Goal: Communication & Community: Answer question/provide support

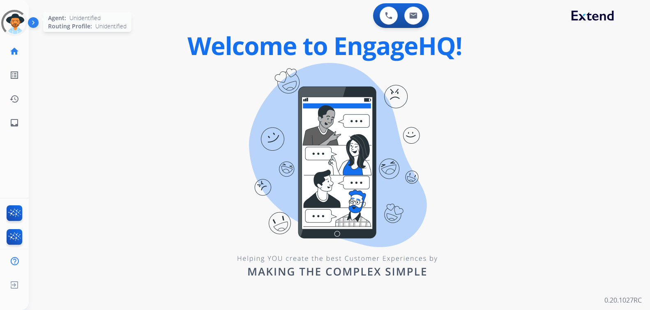
click at [16, 20] on div at bounding box center [14, 23] width 35 height 35
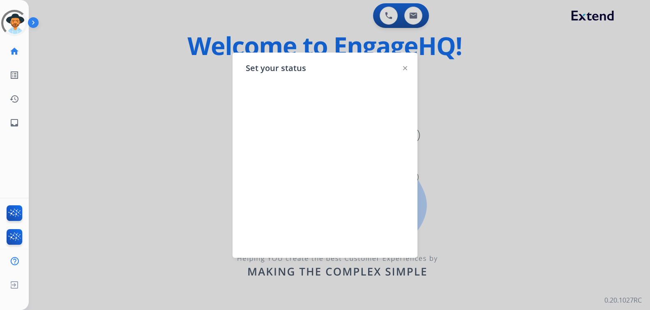
click at [86, 50] on div at bounding box center [325, 155] width 650 height 310
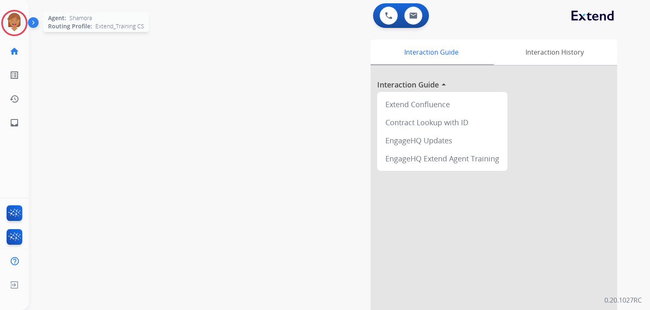
click at [13, 28] on img at bounding box center [14, 22] width 23 height 23
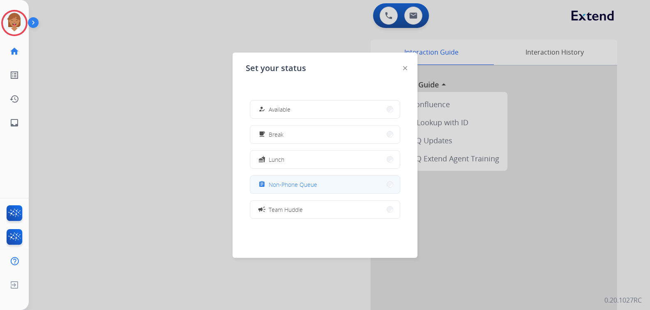
click at [323, 189] on button "assignment Non-Phone Queue" at bounding box center [324, 185] width 149 height 18
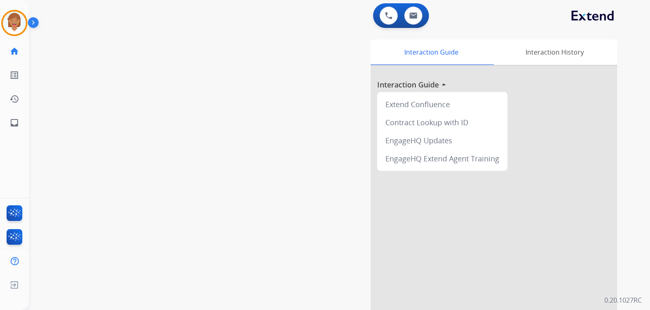
click at [101, 78] on div "swap_horiz Break voice bridge close_fullscreen Connect 3-Way Call merge_type Se…" at bounding box center [329, 201] width 601 height 343
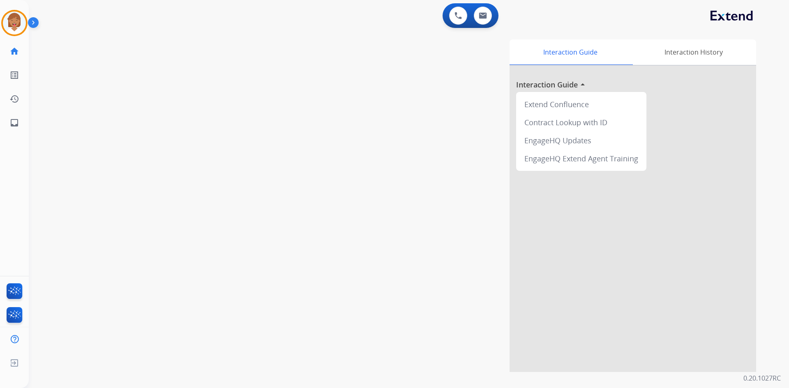
click at [224, 170] on div "swap_horiz Break voice bridge close_fullscreen Connect 3-Way Call merge_type Se…" at bounding box center [399, 201] width 740 height 343
click at [14, 27] on img at bounding box center [14, 22] width 23 height 23
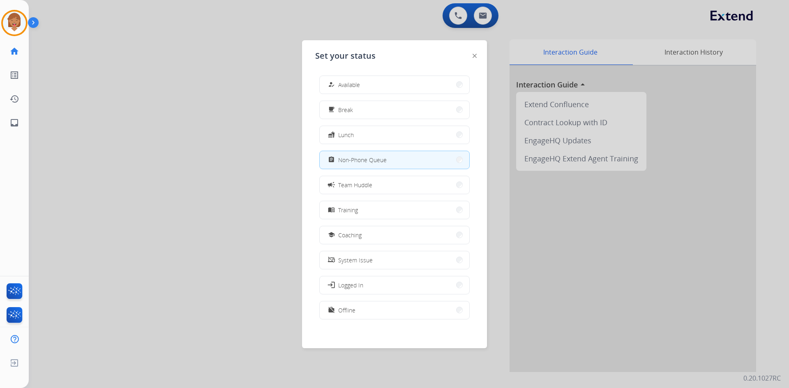
click at [268, 205] on div at bounding box center [394, 194] width 789 height 388
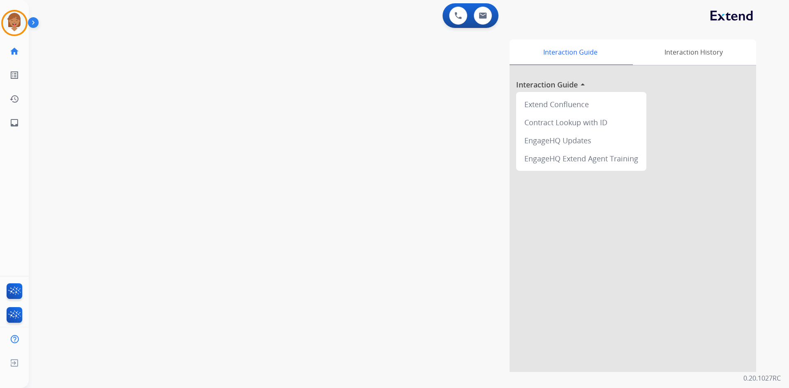
click at [320, 158] on div "Interaction Guide Interaction History Interaction Guide arrow_drop_up Extend Co…" at bounding box center [514, 205] width 484 height 333
click at [20, 27] on img at bounding box center [14, 22] width 23 height 23
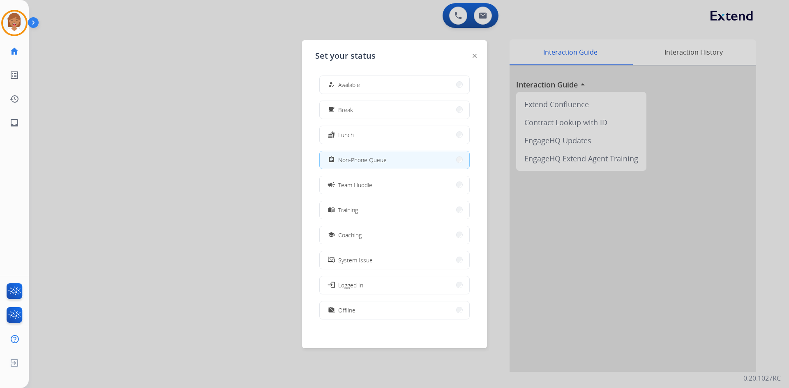
click at [172, 125] on div at bounding box center [394, 194] width 789 height 388
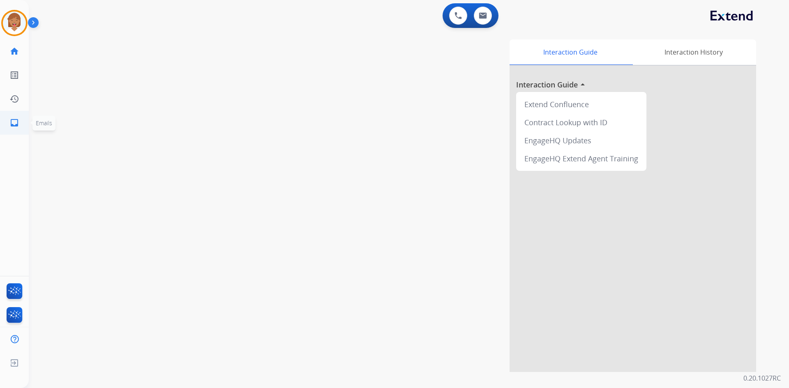
click at [17, 125] on mat-icon "inbox" at bounding box center [14, 123] width 10 height 10
select select "**********"
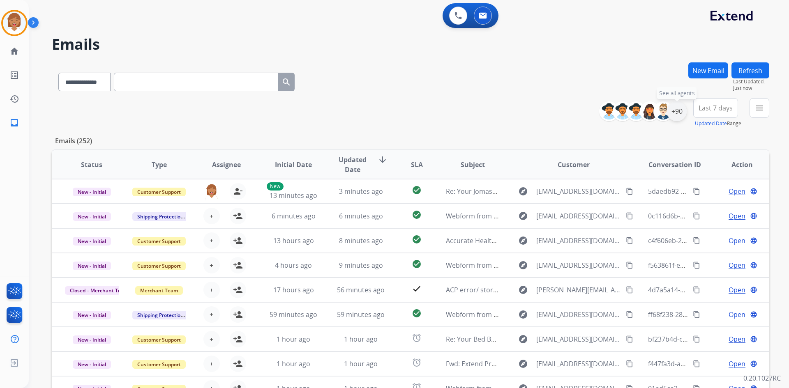
click at [649, 114] on div "+90" at bounding box center [677, 111] width 20 height 20
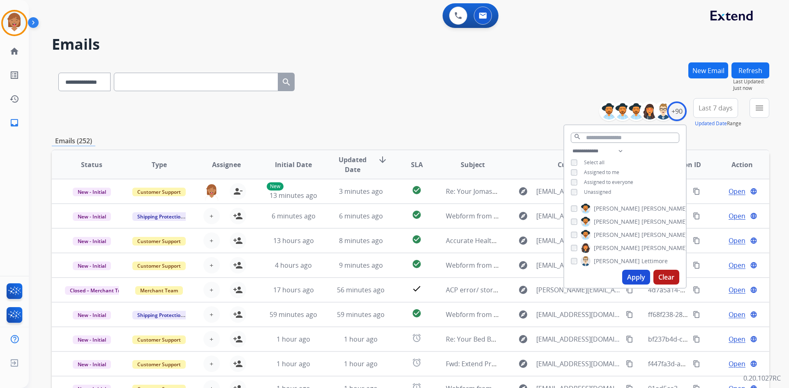
click at [568, 192] on div "**********" at bounding box center [625, 172] width 122 height 53
click at [577, 193] on div "Unassigned" at bounding box center [590, 192] width 40 height 7
click at [639, 276] on button "Apply" at bounding box center [636, 277] width 28 height 15
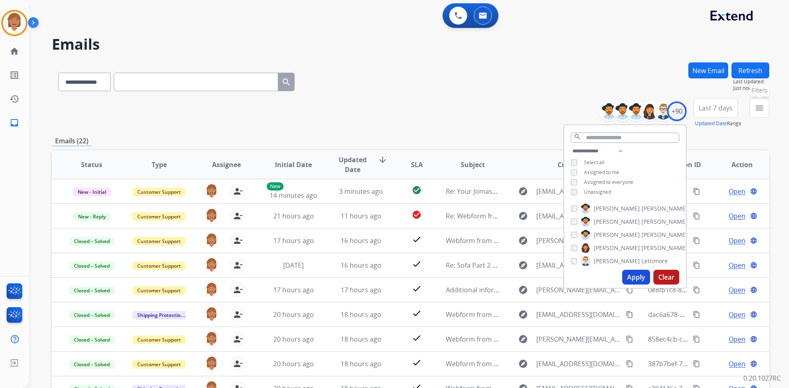
click at [649, 111] on mat-icon "menu" at bounding box center [759, 108] width 10 height 10
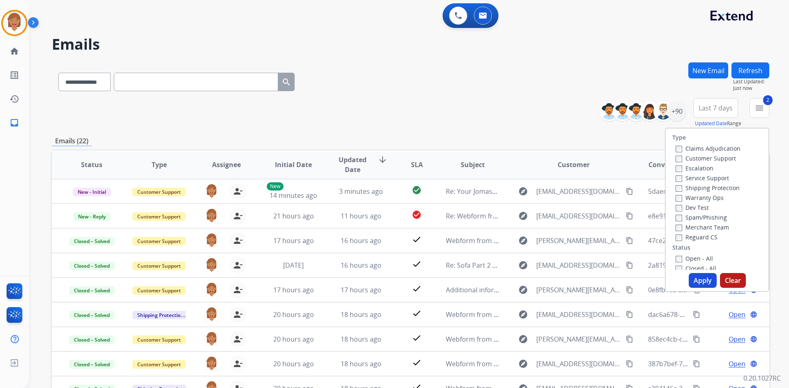
click at [649, 238] on div "Claims Adjudication Customer Support Escalation Service Support Shipping Protec…" at bounding box center [706, 192] width 68 height 99
drag, startPoint x: 697, startPoint y: 279, endPoint x: 697, endPoint y: 275, distance: 4.1
click at [649, 279] on button "Apply" at bounding box center [702, 280] width 28 height 15
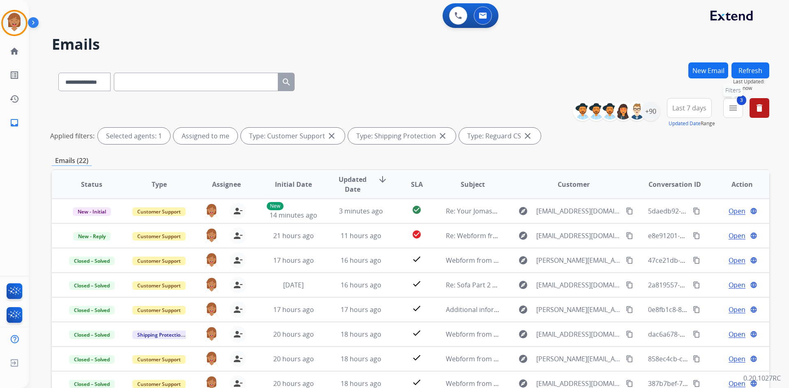
click at [649, 109] on mat-icon "menu" at bounding box center [733, 108] width 10 height 10
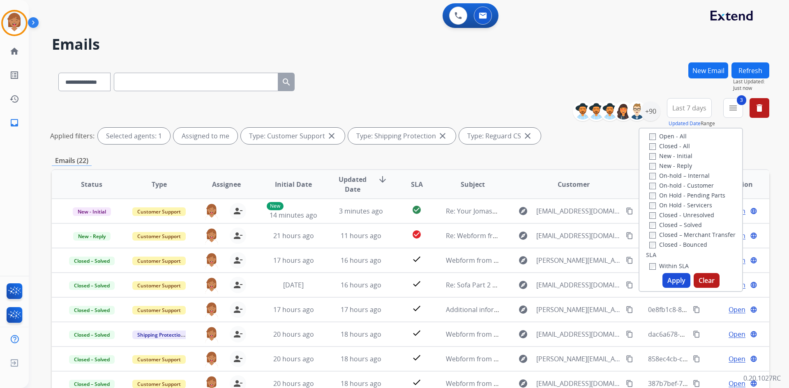
scroll to position [123, 0]
click at [649, 278] on button "Apply" at bounding box center [676, 280] width 28 height 15
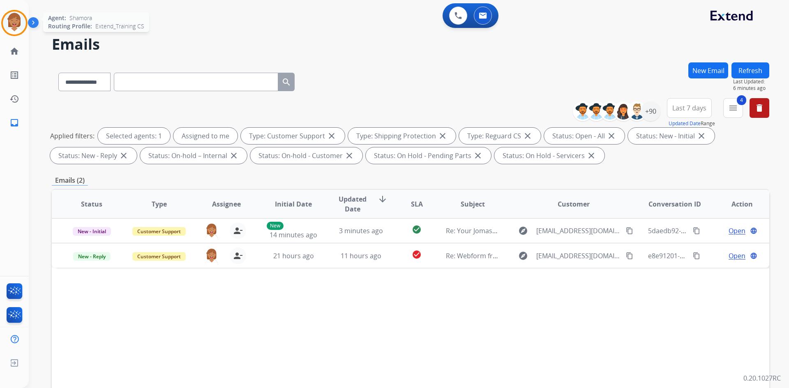
click at [6, 22] on img at bounding box center [14, 22] width 23 height 23
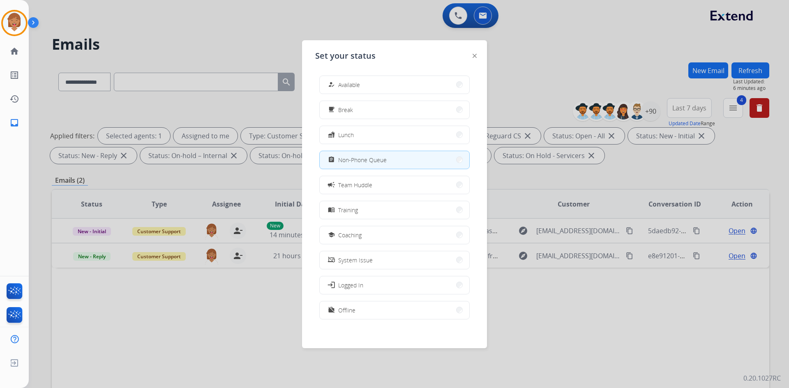
click at [220, 45] on div at bounding box center [394, 194] width 789 height 388
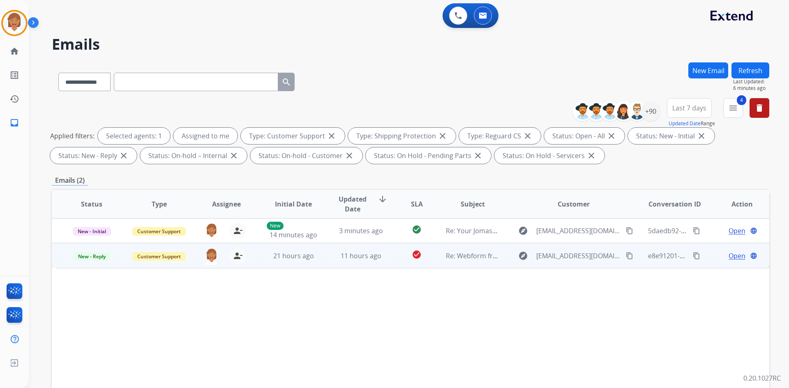
click at [649, 261] on td "Open language" at bounding box center [734, 255] width 67 height 25
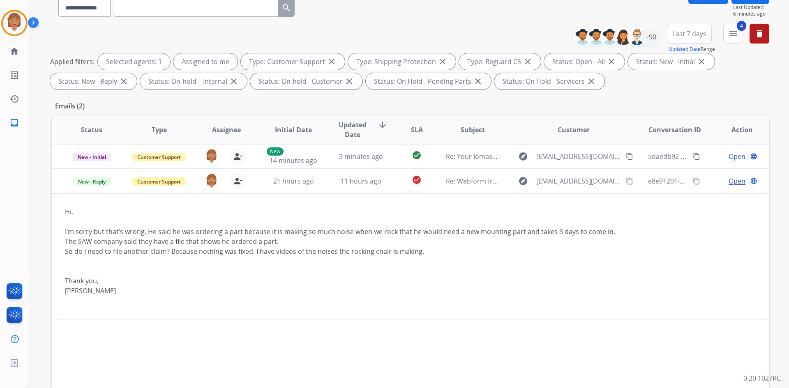
scroll to position [119, 0]
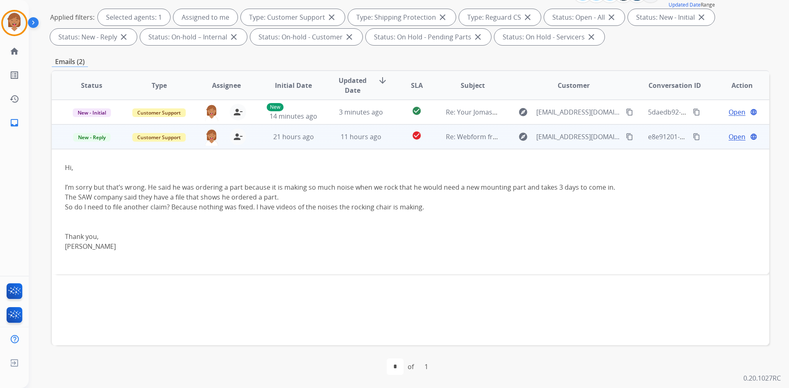
click at [649, 135] on span "Open" at bounding box center [736, 137] width 17 height 10
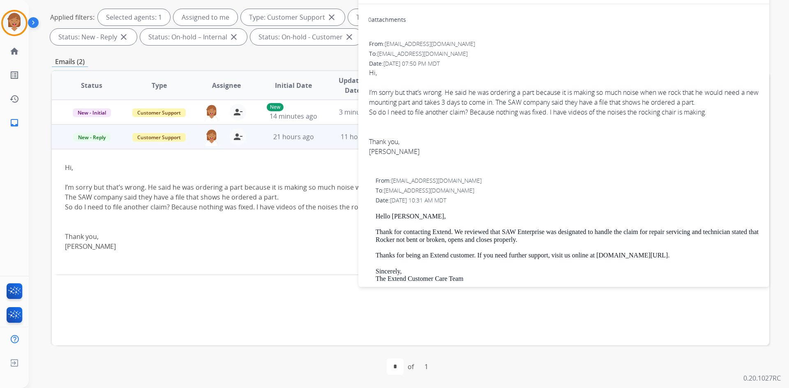
scroll to position [123, 0]
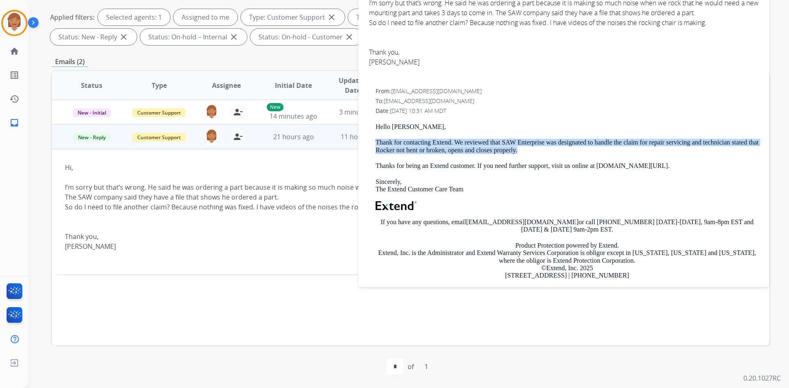
drag, startPoint x: 375, startPoint y: 139, endPoint x: 551, endPoint y: 152, distance: 176.2
click at [551, 152] on div "From: [EMAIL_ADDRESS][DOMAIN_NAME] To: [EMAIL_ADDRESS][DOMAIN_NAME] Date: [DATE…" at bounding box center [563, 204] width 391 height 237
copy p "Thank for contacting Extend. We reviewed that SAW Enterprise was designated to …"
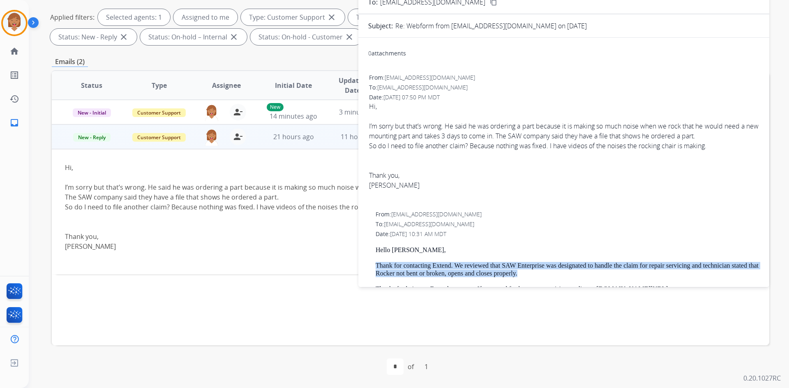
scroll to position [0, 0]
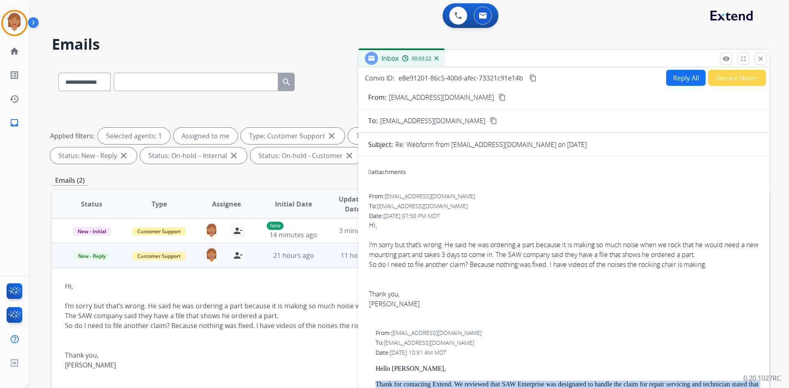
click at [498, 98] on mat-icon "content_copy" at bounding box center [501, 97] width 7 height 7
click at [649, 78] on button "Reply All" at bounding box center [685, 78] width 39 height 16
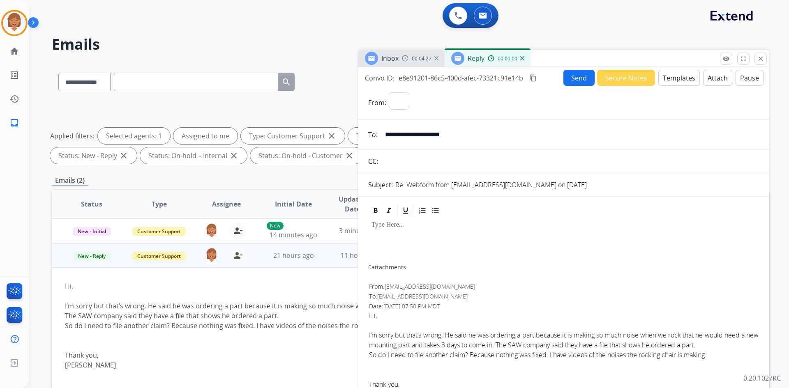
select select "**********"
click at [649, 81] on button "Templates" at bounding box center [678, 78] width 41 height 16
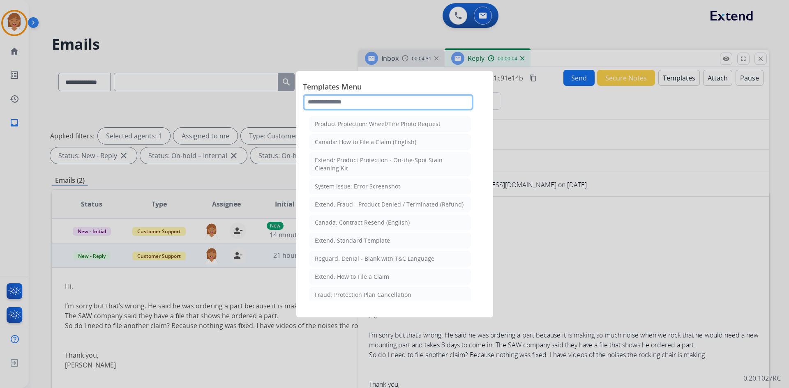
click at [366, 99] on input "text" at bounding box center [388, 102] width 170 height 16
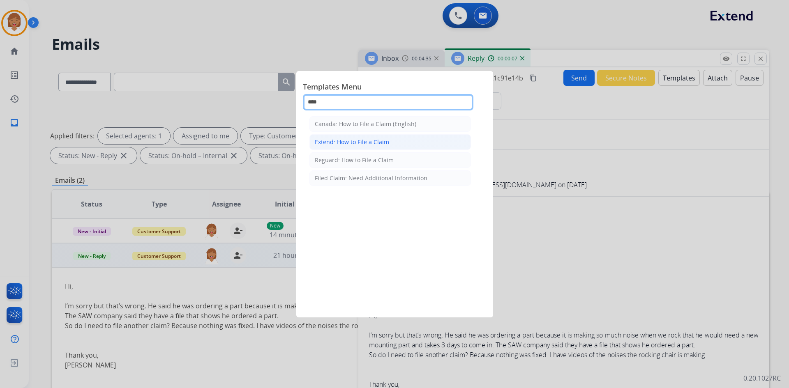
type input "****"
click at [389, 140] on li "Extend: How to File a Claim" at bounding box center [389, 142] width 161 height 16
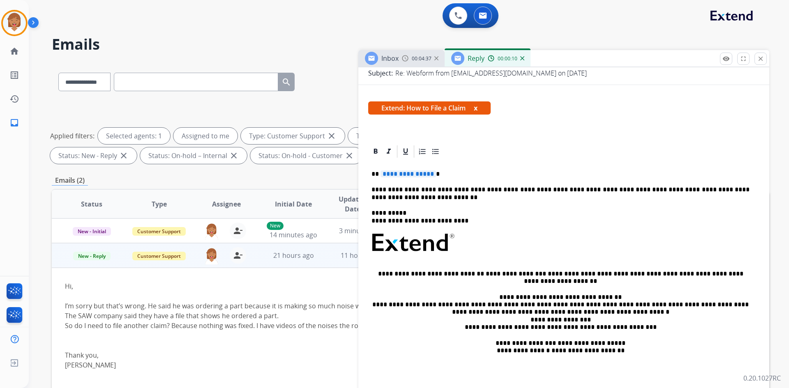
scroll to position [123, 0]
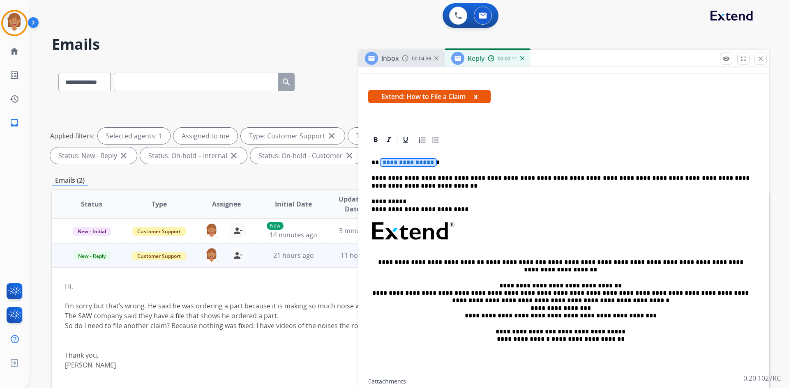
click at [404, 162] on span "**********" at bounding box center [407, 162] width 55 height 7
paste div
click at [377, 162] on p "**********" at bounding box center [560, 162] width 378 height 7
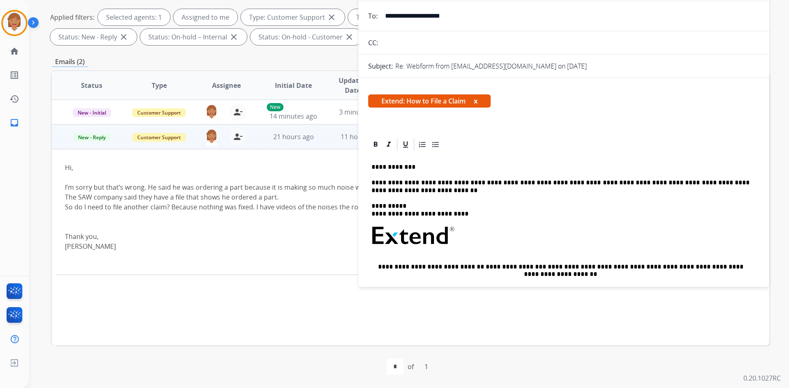
scroll to position [41, 0]
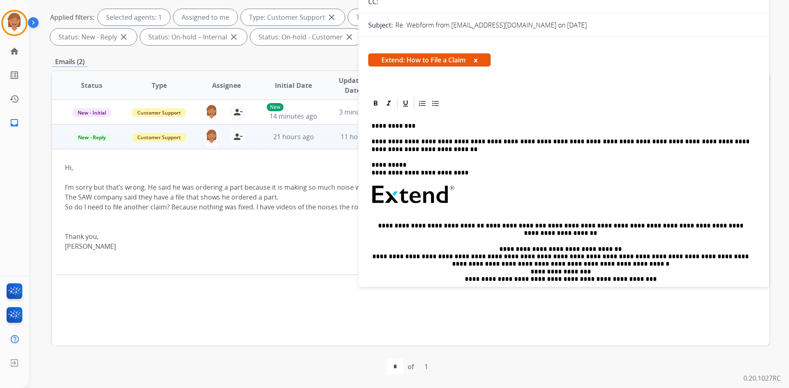
click at [216, 234] on div "Thank you, [PERSON_NAME]" at bounding box center [343, 242] width 557 height 20
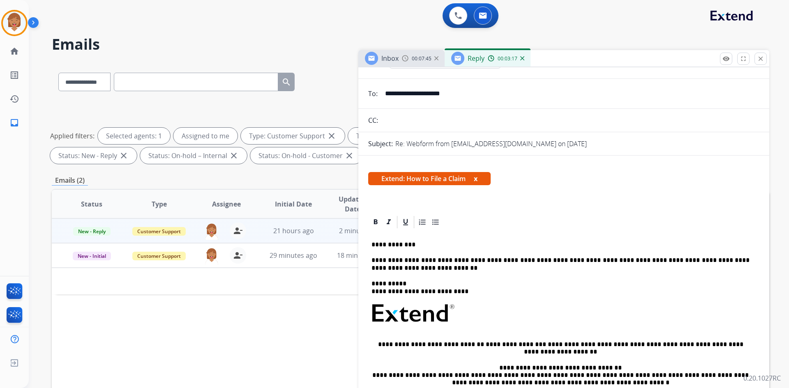
click at [649, 191] on div "Extend: How to File a Claim x" at bounding box center [563, 182] width 391 height 20
click at [481, 179] on span "Extend: How to File a Claim x" at bounding box center [429, 178] width 122 height 13
click at [476, 182] on button "x" at bounding box center [476, 179] width 4 height 10
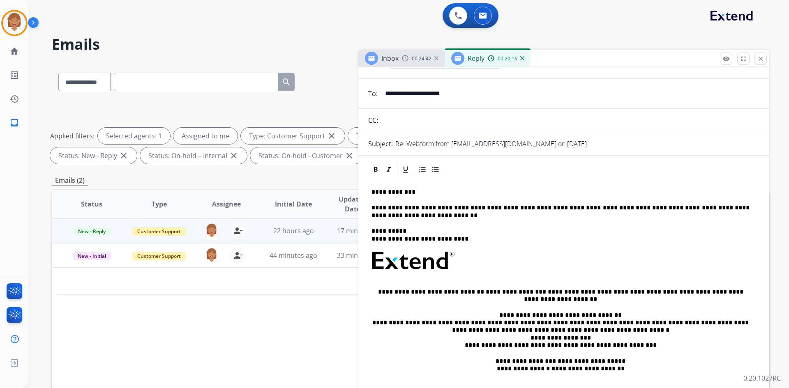
click at [421, 195] on p "**********" at bounding box center [560, 192] width 378 height 7
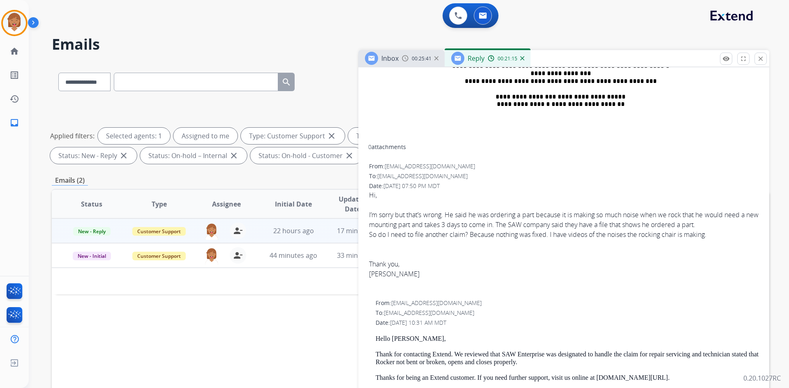
scroll to position [329, 0]
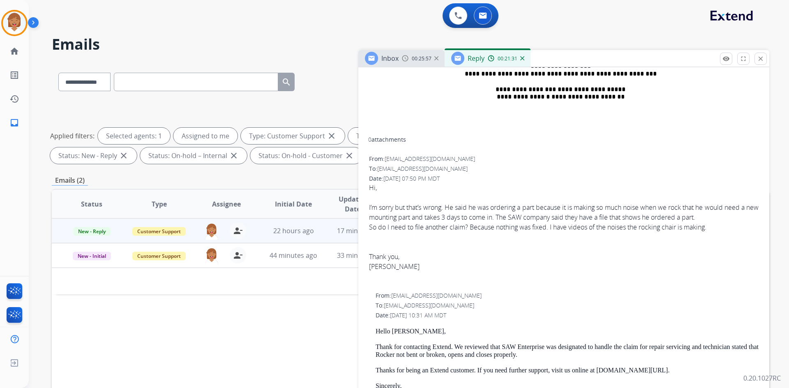
drag, startPoint x: 460, startPoint y: 209, endPoint x: 718, endPoint y: 218, distance: 257.3
click at [649, 218] on div "I’m sorry but that’s wrong. He said he was ordering a part because it is making…" at bounding box center [563, 212] width 389 height 20
copy div "aid he was ordering a part because it is making so much noise when we rock that…"
click at [475, 225] on div "So do I need to file another claim? Because nothing was fixed. I have videos of…" at bounding box center [563, 227] width 389 height 10
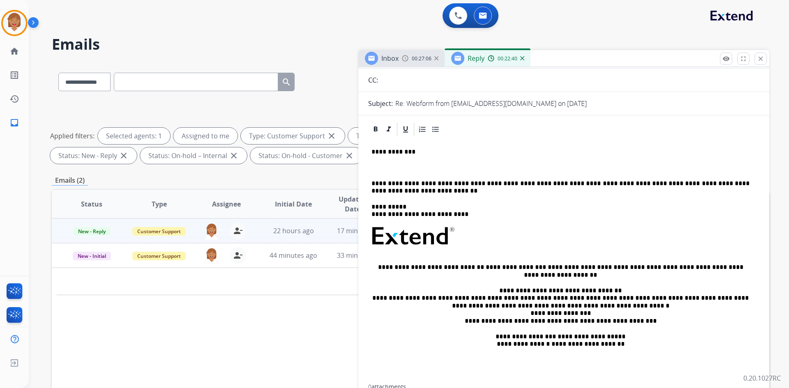
scroll to position [0, 0]
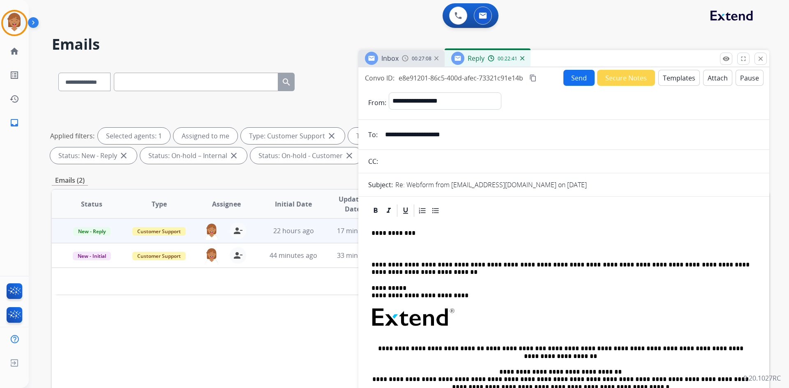
click at [402, 248] on p at bounding box center [563, 248] width 384 height 7
click at [531, 79] on mat-icon "content_copy" at bounding box center [532, 77] width 7 height 7
click at [563, 75] on button "Send" at bounding box center [578, 78] width 31 height 16
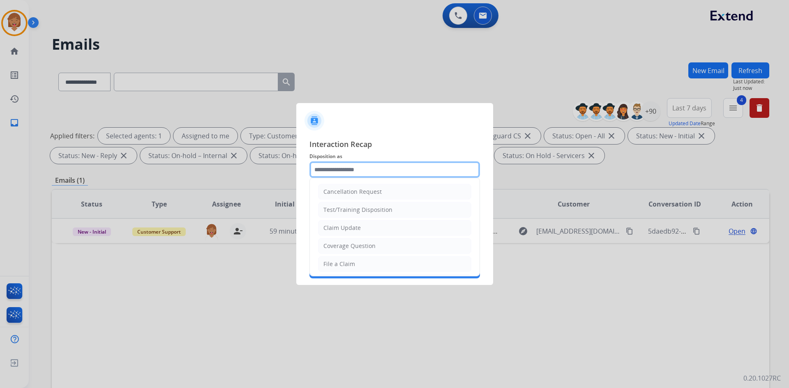
click at [360, 175] on input "text" at bounding box center [394, 169] width 170 height 16
click at [349, 223] on li "Claim Update" at bounding box center [394, 228] width 153 height 16
type input "**********"
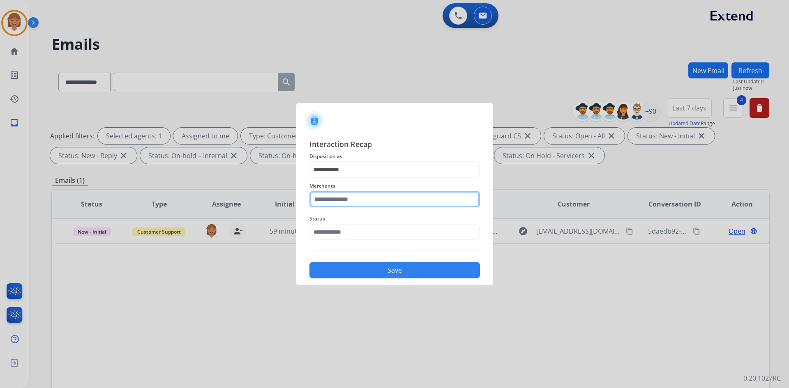
click at [374, 199] on input "text" at bounding box center [394, 199] width 170 height 16
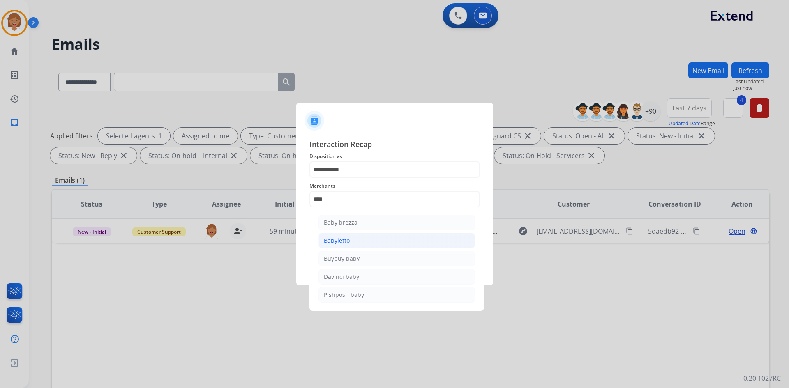
click at [361, 244] on li "Babyletto" at bounding box center [396, 241] width 156 height 16
type input "*********"
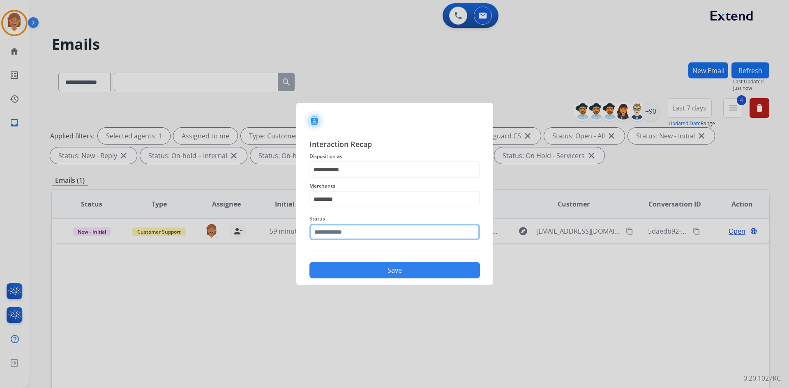
click at [360, 237] on input "text" at bounding box center [394, 232] width 170 height 16
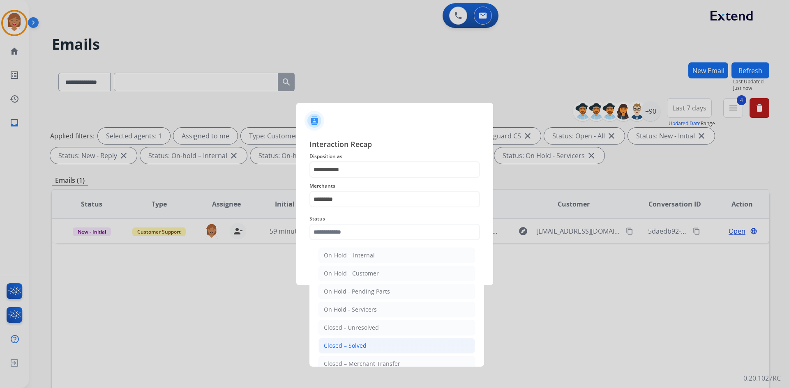
click at [356, 310] on div "Closed – Solved" at bounding box center [345, 346] width 43 height 8
type input "**********"
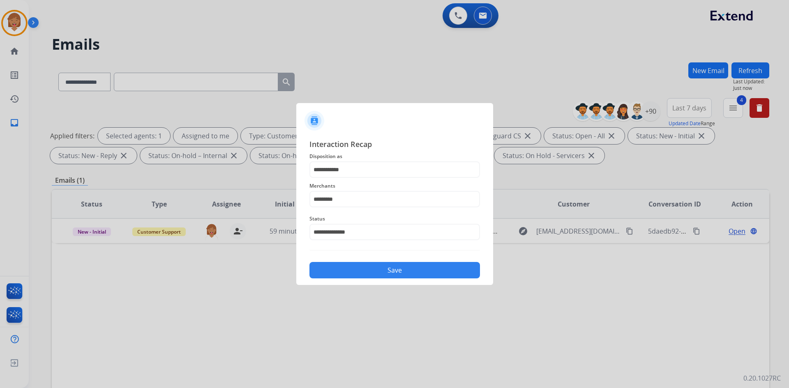
click at [416, 276] on button "Save" at bounding box center [394, 270] width 170 height 16
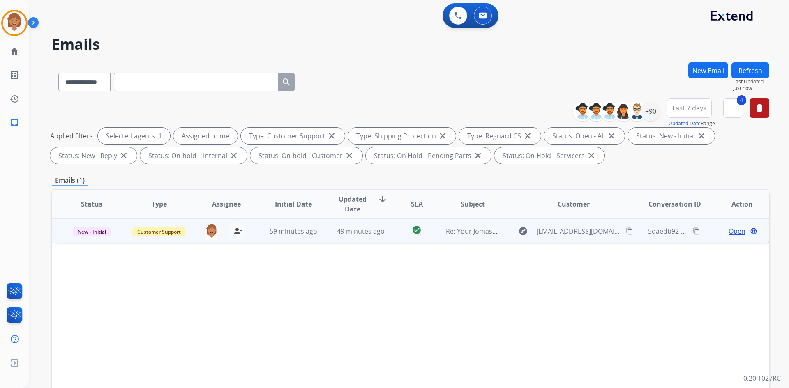
click at [649, 234] on div "Open language" at bounding box center [742, 231] width 54 height 10
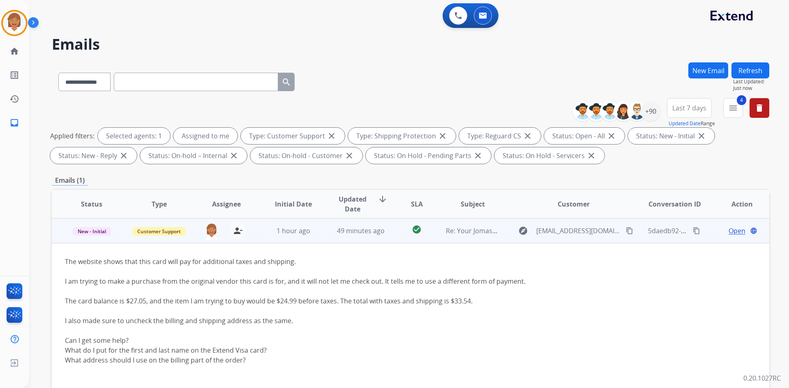
click at [649, 232] on span "Open" at bounding box center [736, 231] width 17 height 10
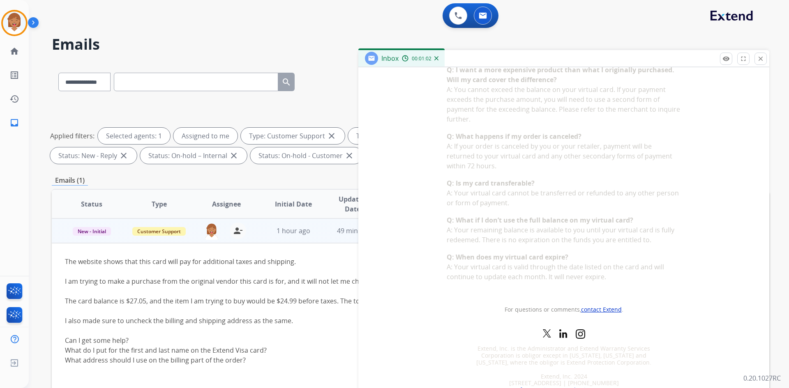
scroll to position [761, 0]
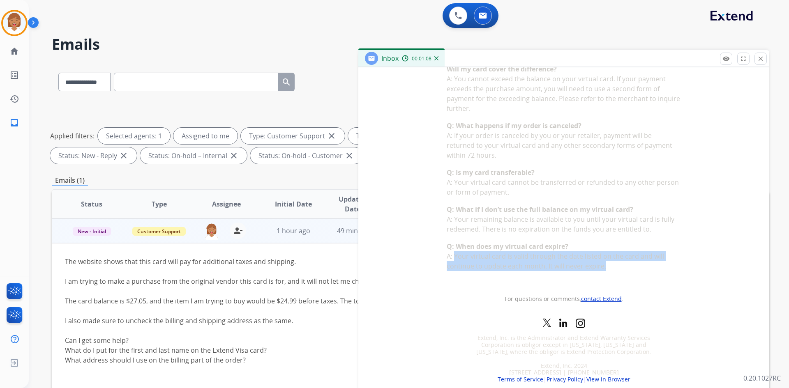
drag, startPoint x: 601, startPoint y: 269, endPoint x: 452, endPoint y: 257, distance: 150.0
click at [452, 257] on p "A: Your virtual card is valid through the date listed on the card and will cont…" at bounding box center [563, 261] width 234 height 20
copy span "Your virtual card is valid through the date listed on the card and will continu…"
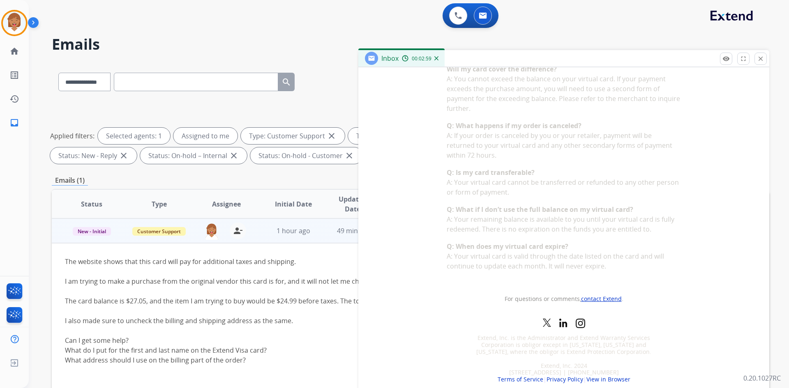
click at [649, 259] on td "FAQ Q: Can I use my virtual card anywhere? A: Virtual cards can only be used di…" at bounding box center [563, 126] width 389 height 318
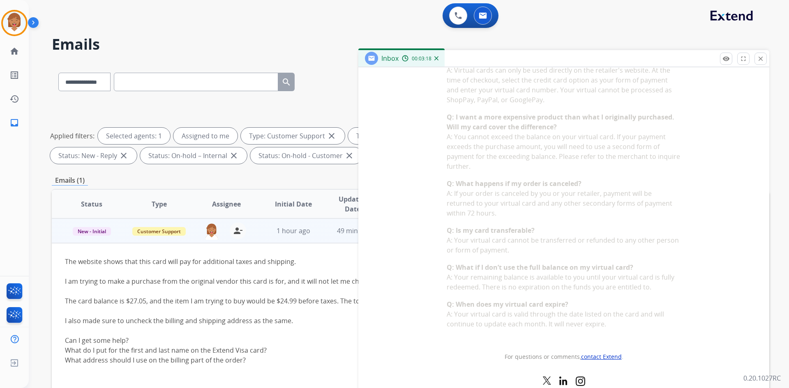
scroll to position [678, 0]
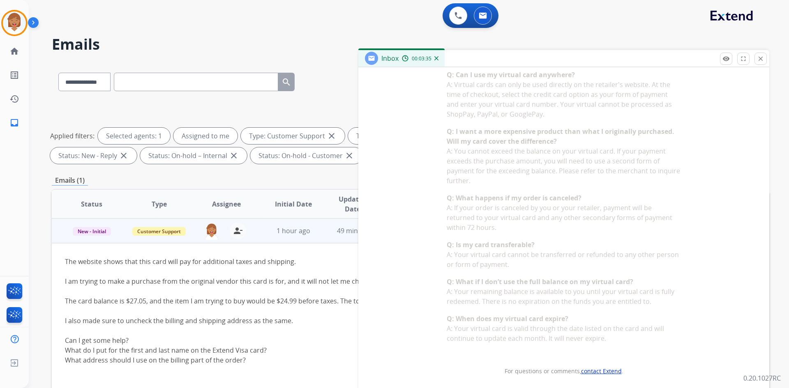
drag, startPoint x: 469, startPoint y: 191, endPoint x: 451, endPoint y: 143, distance: 51.6
click at [451, 143] on div "Q: Can I use my virtual card anywhere? A: Virtual cards can only be used direct…" at bounding box center [563, 207] width 234 height 274
copy div "I want a more expensive product than what I originally purchased. Will my card …"
click at [649, 205] on td "FAQ Q: Can I use my virtual card anywhere? A: Virtual cards can only be used di…" at bounding box center [563, 198] width 389 height 318
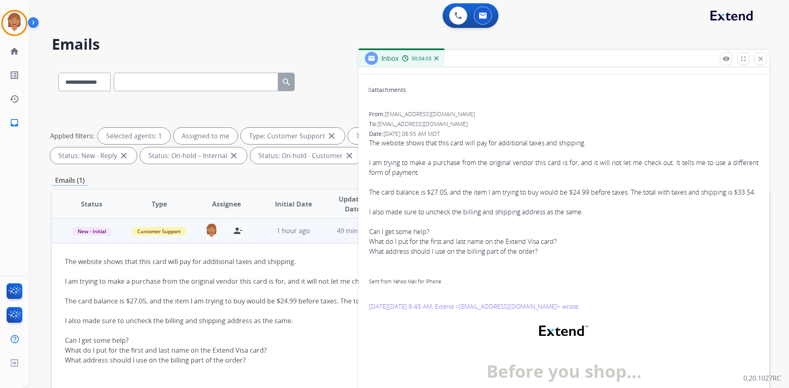
scroll to position [0, 0]
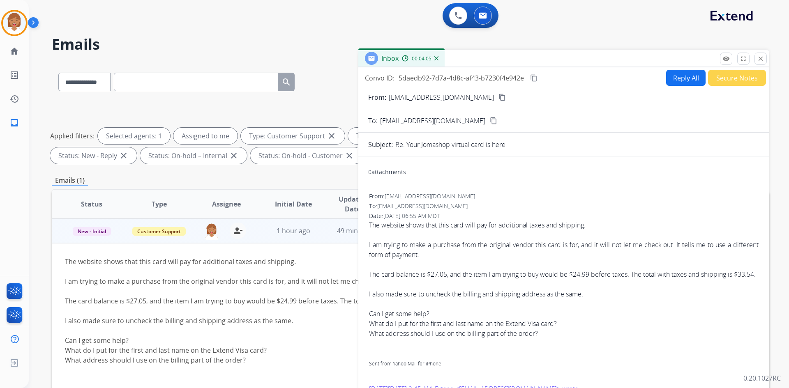
click at [498, 97] on mat-icon "content_copy" at bounding box center [501, 97] width 7 height 7
click at [199, 18] on div "0 Voice Interactions 0 Email Interactions" at bounding box center [404, 16] width 730 height 26
click at [648, 203] on div "To: [EMAIL_ADDRESS][DOMAIN_NAME]" at bounding box center [563, 206] width 389 height 8
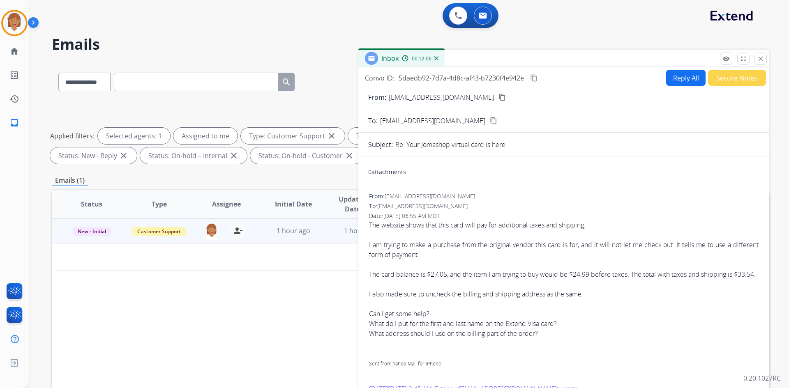
click at [649, 81] on button "Reply All" at bounding box center [685, 78] width 39 height 16
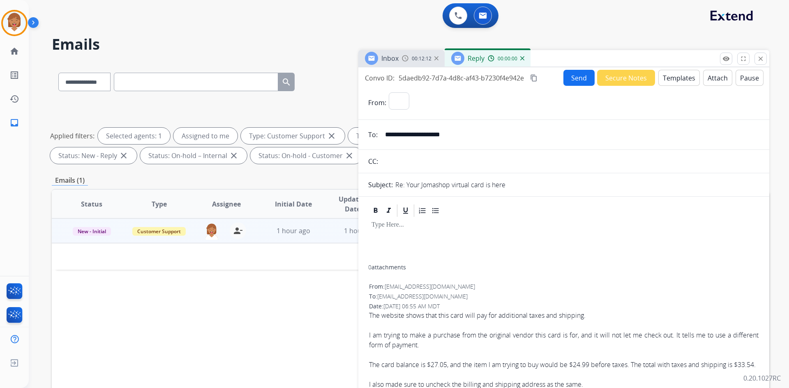
select select "**********"
click at [649, 80] on button "Templates" at bounding box center [678, 78] width 41 height 16
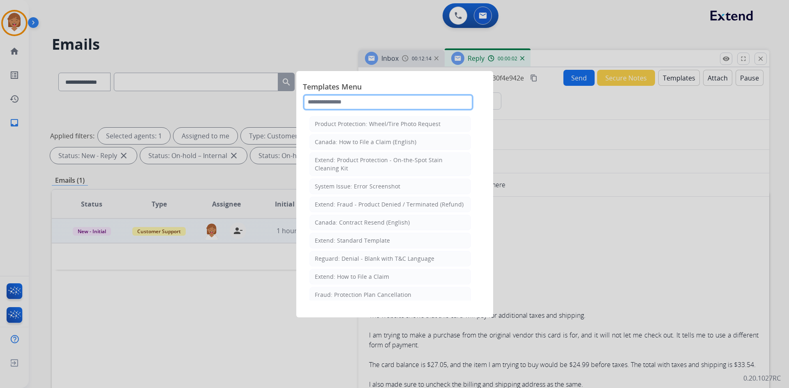
click at [397, 103] on input "text" at bounding box center [388, 102] width 170 height 16
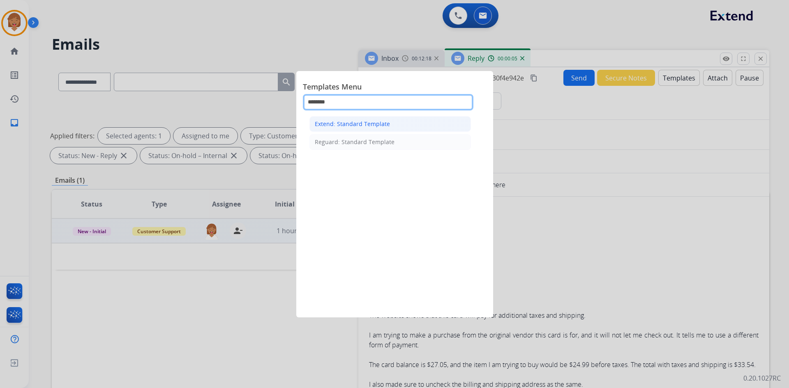
type input "********"
click at [385, 117] on li "Extend: Standard Template" at bounding box center [389, 124] width 161 height 16
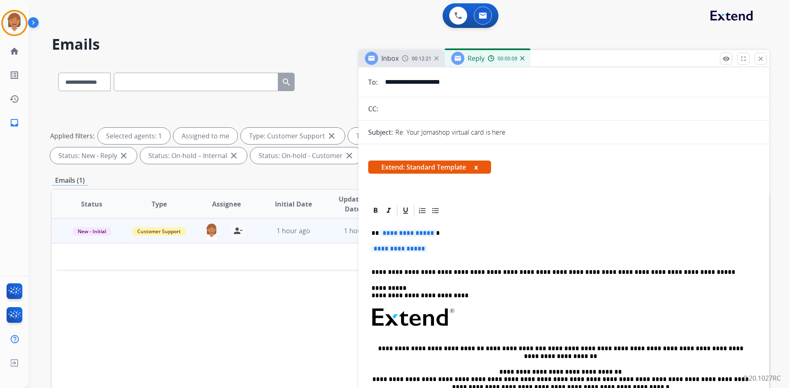
scroll to position [82, 0]
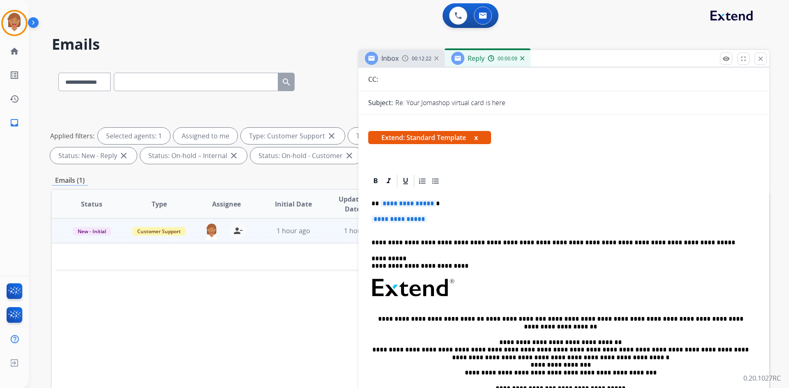
click at [411, 221] on span "**********" at bounding box center [398, 219] width 55 height 7
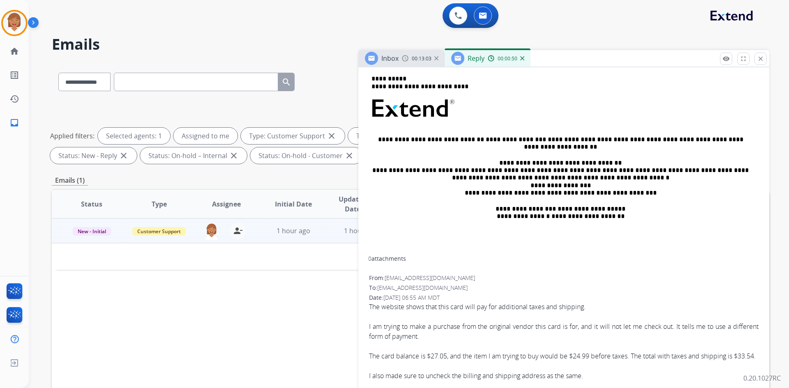
scroll to position [205, 0]
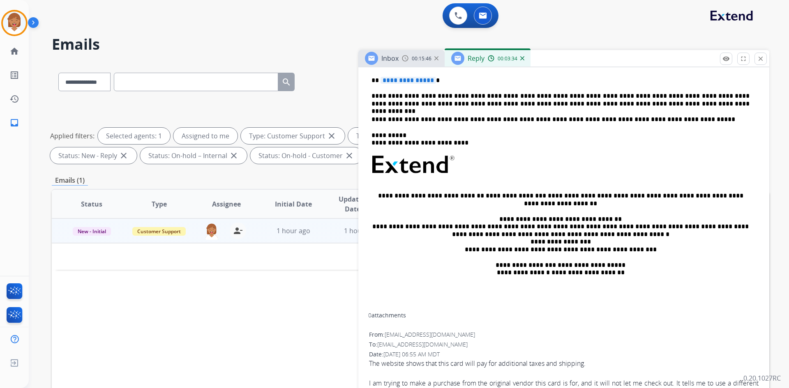
click at [649, 105] on p "**********" at bounding box center [560, 99] width 378 height 15
click at [649, 102] on p "**********" at bounding box center [560, 99] width 378 height 15
click at [416, 82] on span "**********" at bounding box center [407, 80] width 55 height 7
click at [378, 80] on p "**********" at bounding box center [560, 80] width 378 height 7
click at [452, 84] on p "**********" at bounding box center [560, 80] width 378 height 7
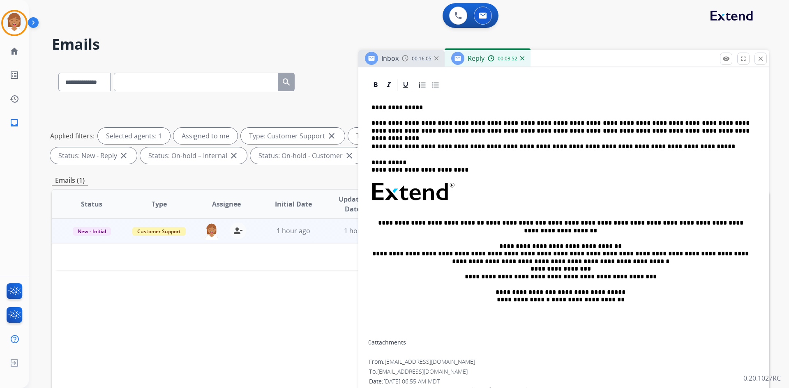
scroll to position [123, 0]
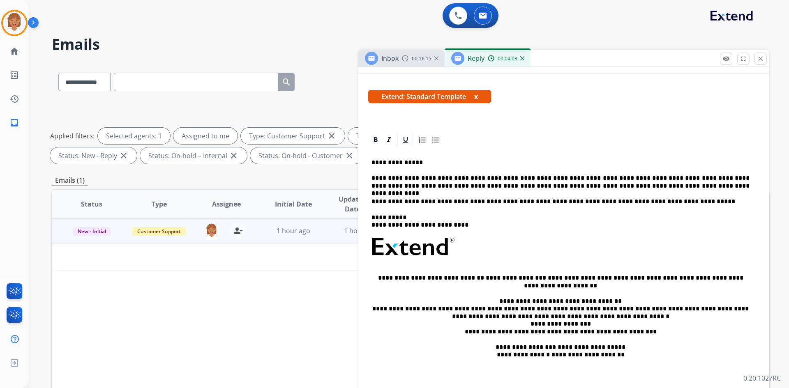
click at [649, 180] on p "**********" at bounding box center [560, 182] width 378 height 15
click at [649, 176] on p "**********" at bounding box center [560, 182] width 378 height 15
click at [649, 178] on p "**********" at bounding box center [560, 182] width 378 height 15
click at [649, 195] on div "**********" at bounding box center [563, 271] width 391 height 248
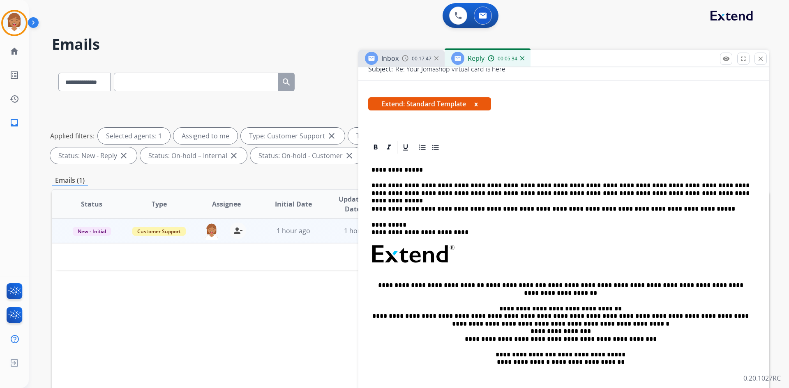
scroll to position [164, 0]
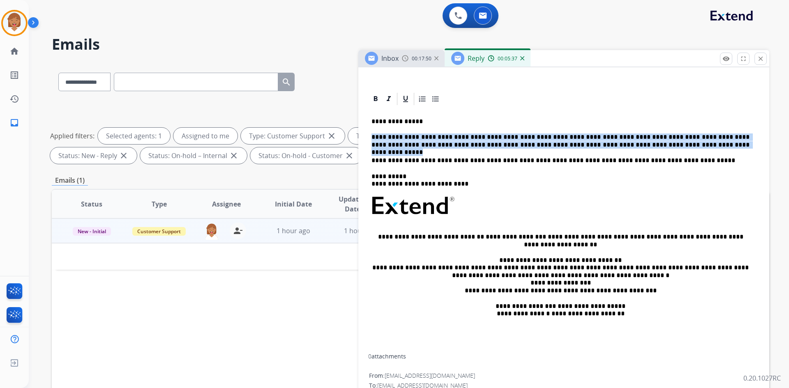
drag, startPoint x: 373, startPoint y: 136, endPoint x: 672, endPoint y: 148, distance: 299.7
click at [649, 148] on p "**********" at bounding box center [560, 140] width 378 height 15
click at [649, 147] on p "**********" at bounding box center [560, 140] width 378 height 15
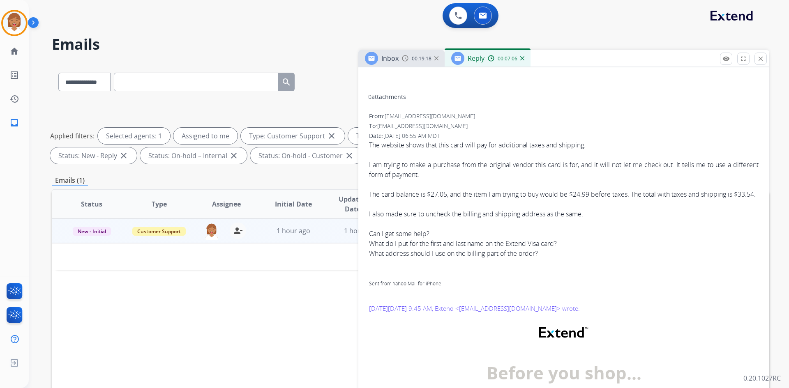
scroll to position [411, 0]
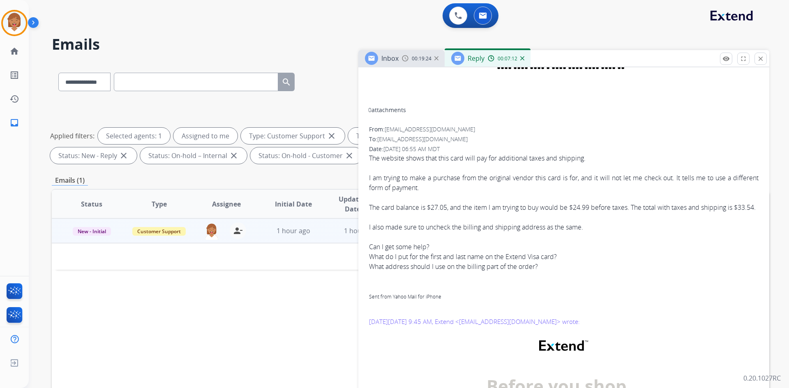
copy div "trying to make a purchase from the original vendor this card is for, and it wil…"
drag, startPoint x: 386, startPoint y: 178, endPoint x: 462, endPoint y: 187, distance: 77.3
click at [462, 187] on div "I am trying to make a purchase from the original vendor this card is for, and i…" at bounding box center [563, 183] width 389 height 20
click at [423, 209] on div "The card balance is $27.05, and the item I am trying to buy would be $24.99 bef…" at bounding box center [563, 207] width 389 height 10
drag, startPoint x: 369, startPoint y: 205, endPoint x: 397, endPoint y: 216, distance: 30.4
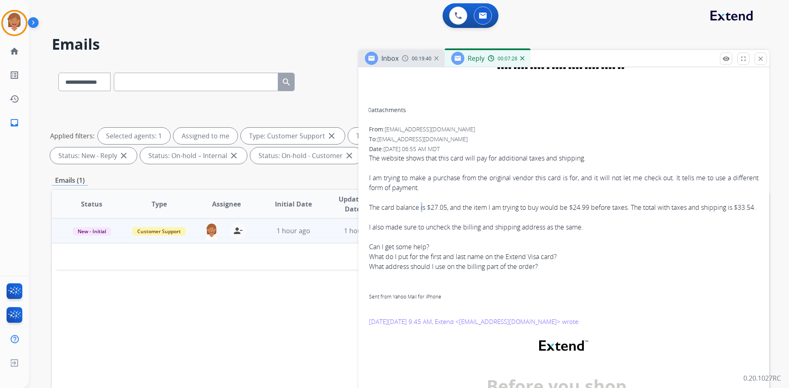
click at [397, 212] on div "The card balance is $27.05, and the item I am trying to buy would be $24.99 bef…" at bounding box center [563, 207] width 389 height 10
copy div "The card balance is $27.05, and the item I am trying to buy would be $24.99 bef…"
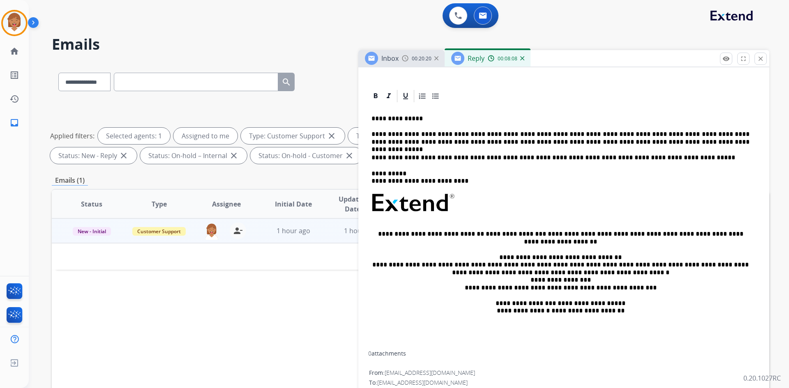
scroll to position [164, 0]
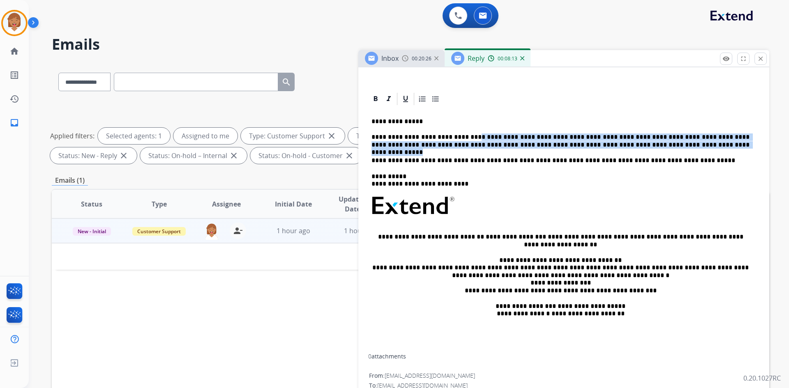
drag, startPoint x: 466, startPoint y: 138, endPoint x: 667, endPoint y: 147, distance: 201.4
click at [649, 147] on p "**********" at bounding box center [560, 140] width 378 height 15
copy p "**********"
click at [501, 181] on p "**********" at bounding box center [560, 180] width 378 height 15
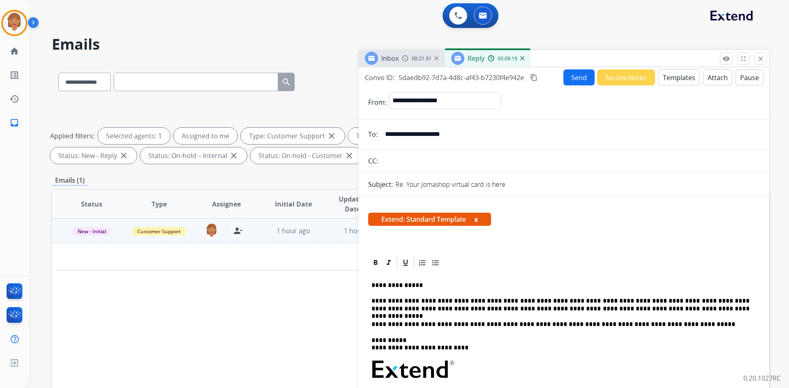
scroll to position [0, 0]
click at [572, 75] on button "Send" at bounding box center [578, 78] width 31 height 16
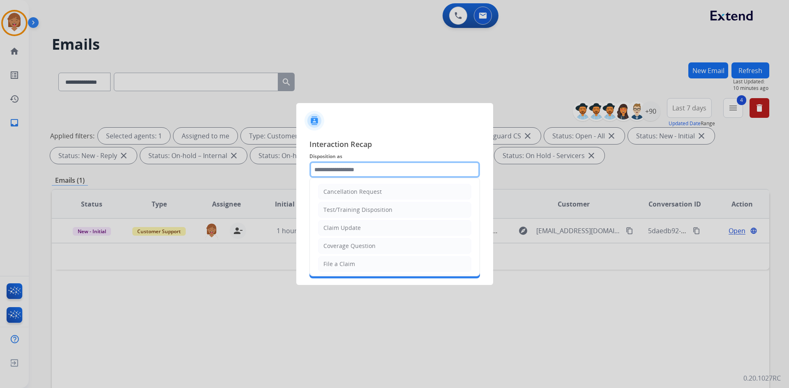
click at [376, 175] on input "text" at bounding box center [394, 169] width 170 height 16
type input "*"
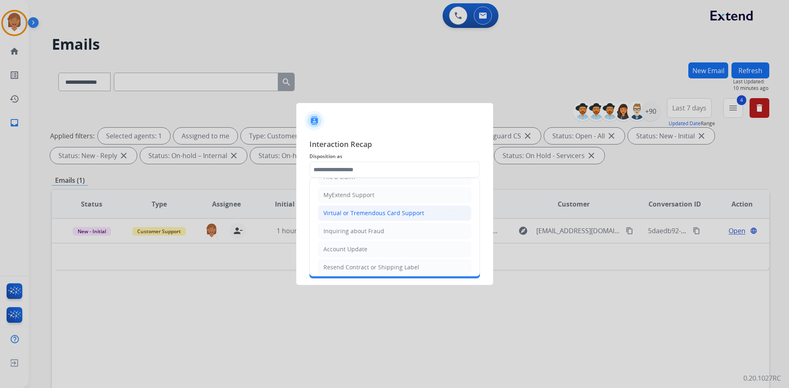
click at [386, 210] on div "Virtual or Tremendous Card Support" at bounding box center [373, 213] width 101 height 8
type input "**********"
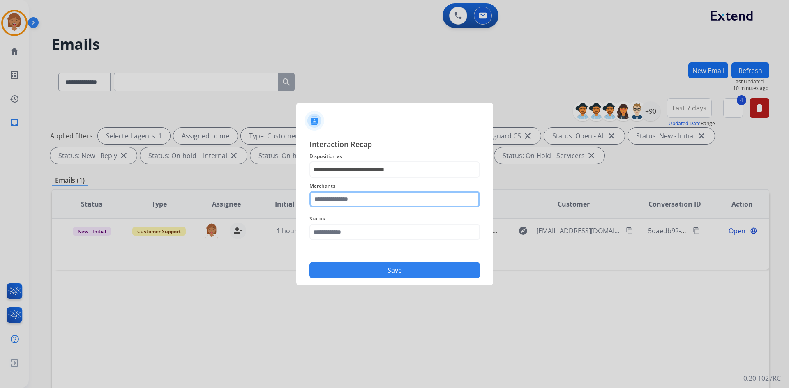
click at [356, 203] on input "text" at bounding box center [394, 199] width 170 height 16
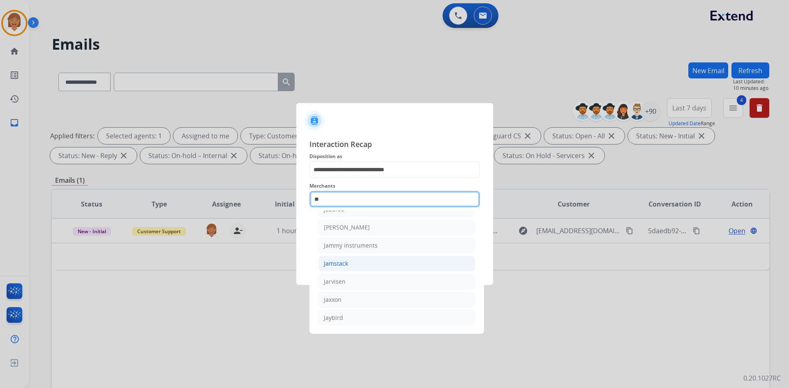
scroll to position [0, 0]
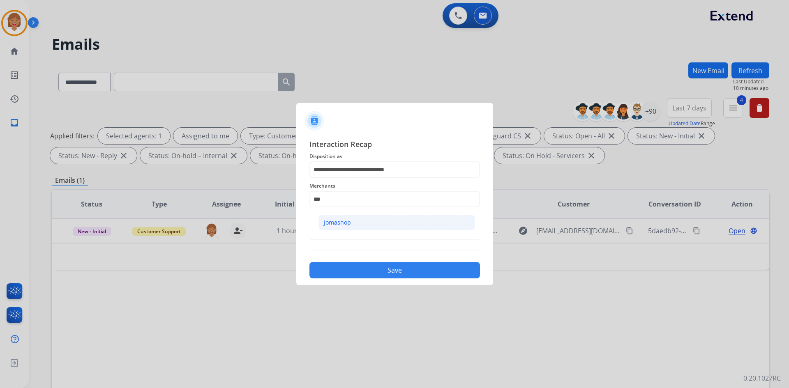
click at [335, 225] on div "Jomashop" at bounding box center [337, 222] width 27 height 8
type input "********"
click at [351, 231] on input "text" at bounding box center [394, 232] width 170 height 16
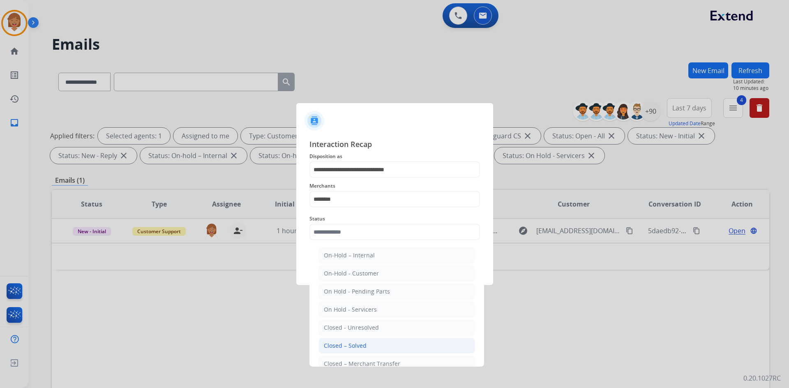
click at [366, 310] on li "Closed – Solved" at bounding box center [396, 346] width 156 height 16
type input "**********"
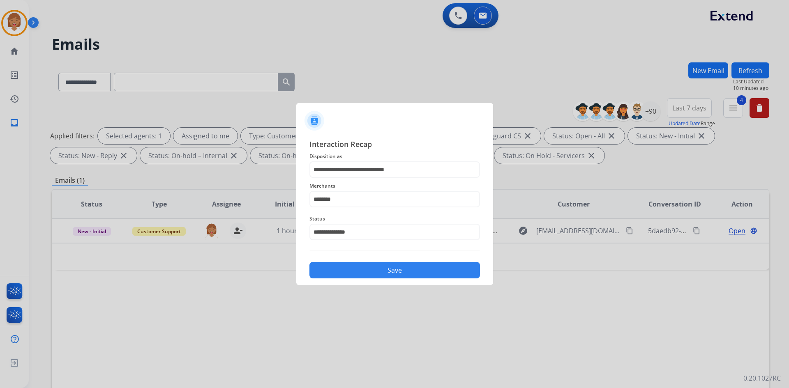
click at [466, 275] on button "Save" at bounding box center [394, 270] width 170 height 16
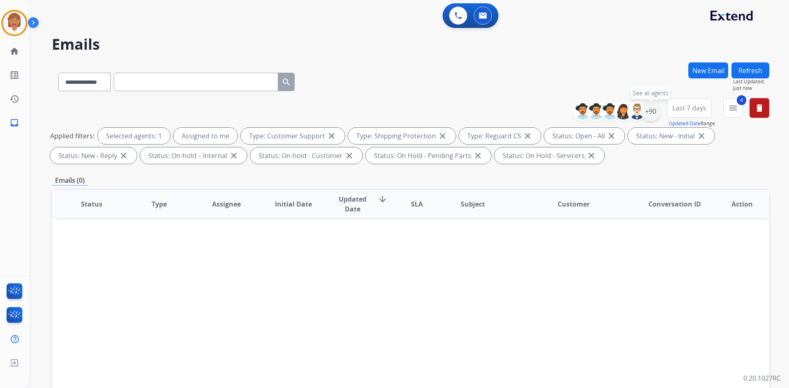
click at [640, 115] on div "+90" at bounding box center [650, 111] width 20 height 20
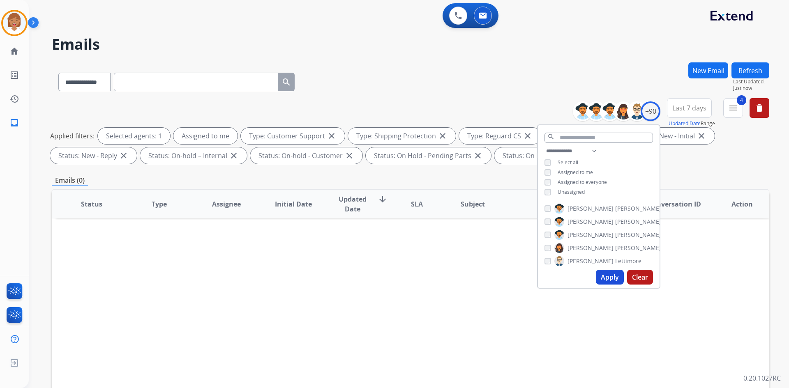
click at [552, 191] on div "Unassigned" at bounding box center [564, 192] width 40 height 7
click at [608, 280] on button "Apply" at bounding box center [610, 277] width 28 height 15
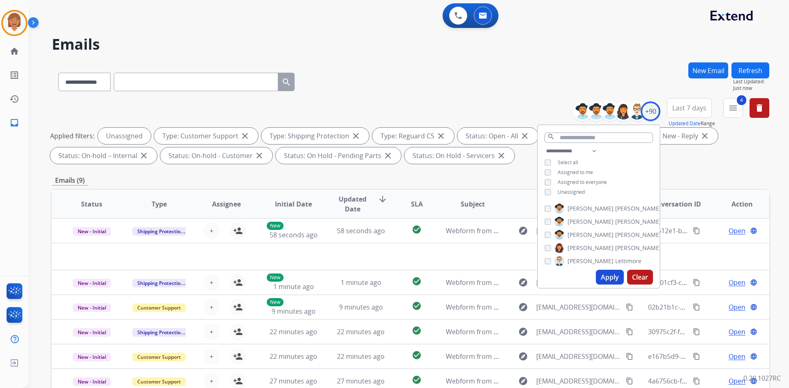
click at [649, 162] on div "Applied filters: Unassigned Type: Customer Support close Type: Shipping Protect…" at bounding box center [408, 146] width 717 height 36
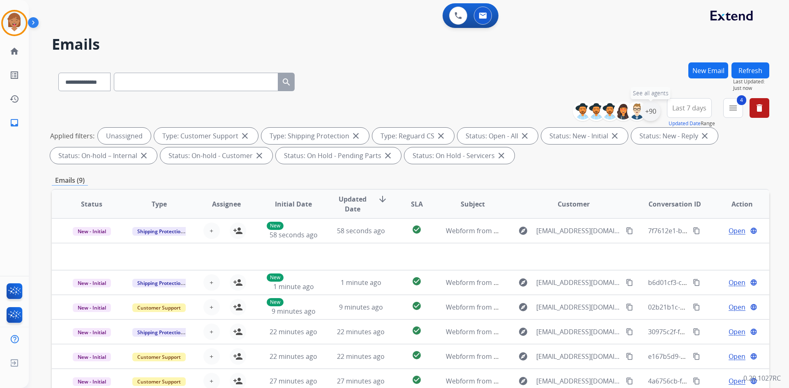
click at [644, 112] on div "+90" at bounding box center [650, 111] width 20 height 20
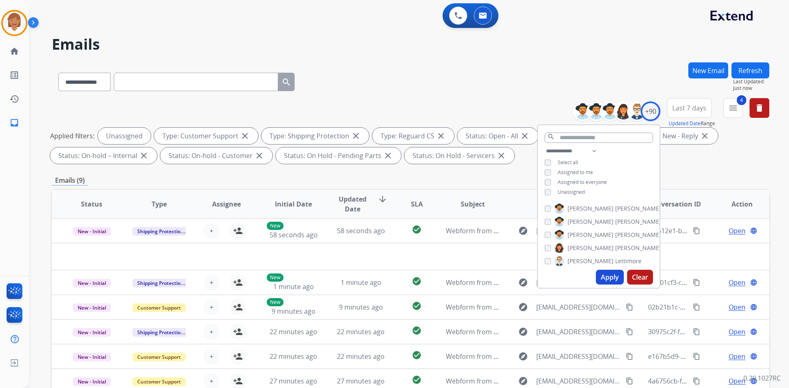
click at [649, 157] on div "Applied filters: Unassigned Type: Customer Support close Type: Shipping Protect…" at bounding box center [408, 146] width 717 height 36
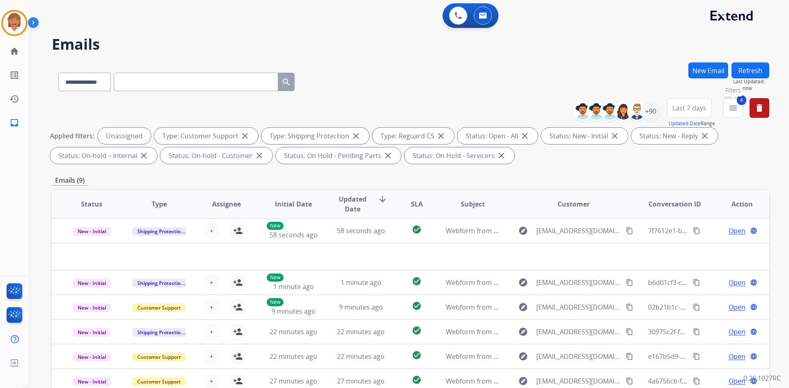
click at [649, 111] on mat-icon "menu" at bounding box center [733, 108] width 10 height 10
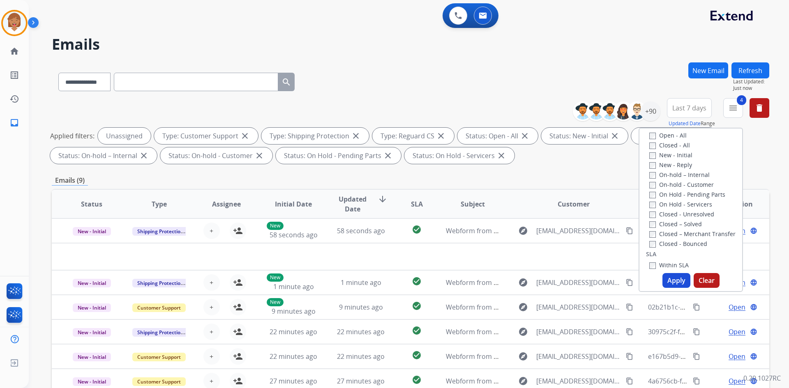
click at [649, 281] on button "Apply" at bounding box center [676, 280] width 28 height 15
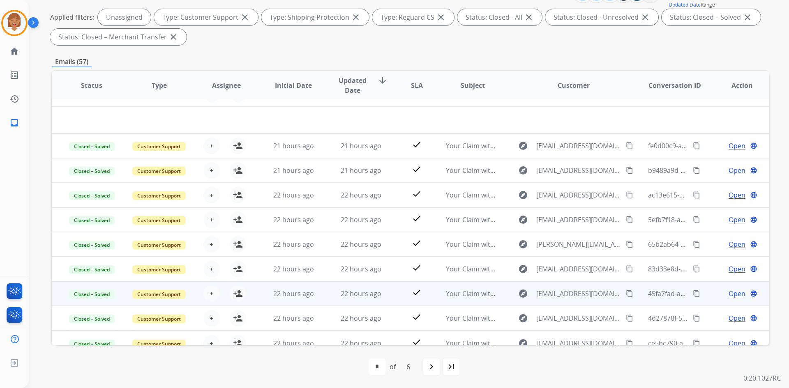
scroll to position [28, 0]
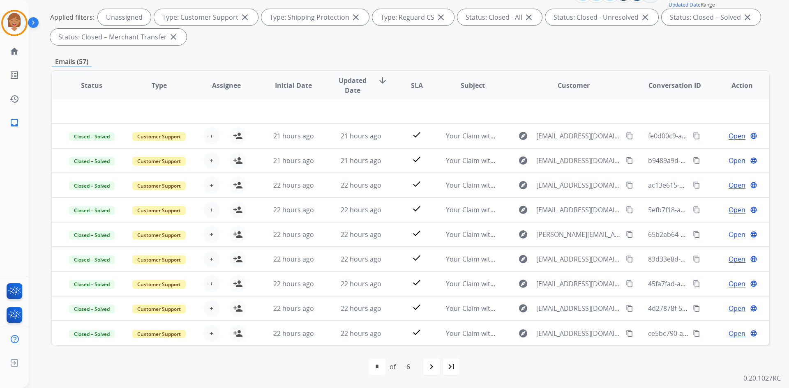
click at [433, 310] on mat-icon "navigate_next" at bounding box center [431, 367] width 10 height 10
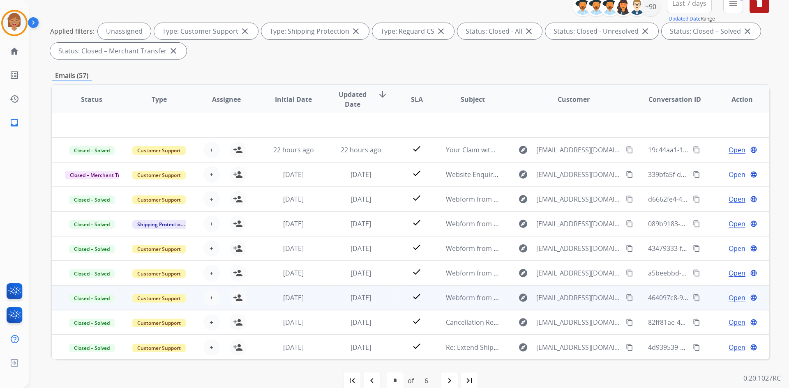
scroll to position [119, 0]
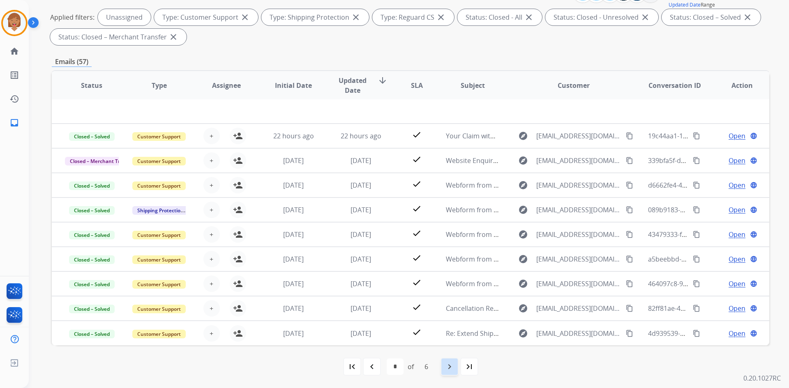
click at [446, 310] on mat-icon "navigate_next" at bounding box center [449, 367] width 10 height 10
click at [453, 310] on mat-icon "navigate_next" at bounding box center [449, 367] width 10 height 10
click at [457, 310] on div "navigate_next" at bounding box center [449, 367] width 18 height 18
click at [454, 310] on mat-icon "navigate_next" at bounding box center [449, 367] width 10 height 10
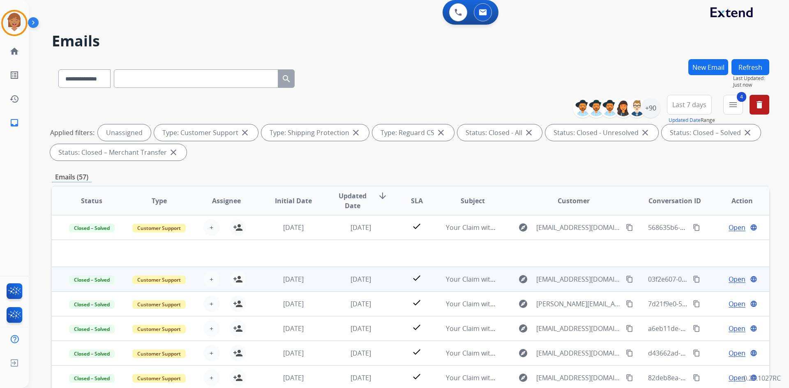
scroll to position [0, 0]
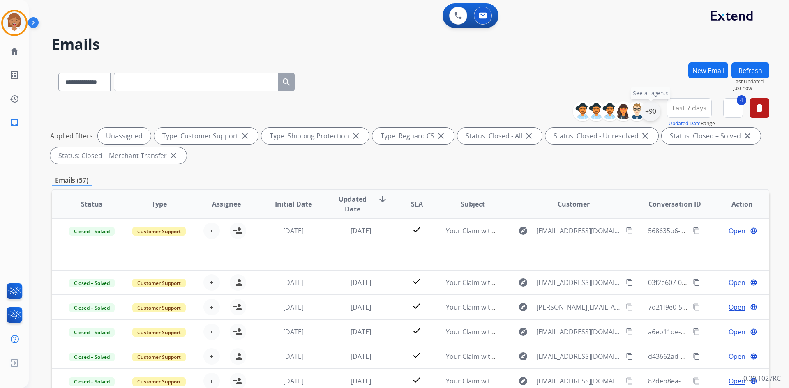
click at [649, 113] on div "+90" at bounding box center [650, 111] width 20 height 20
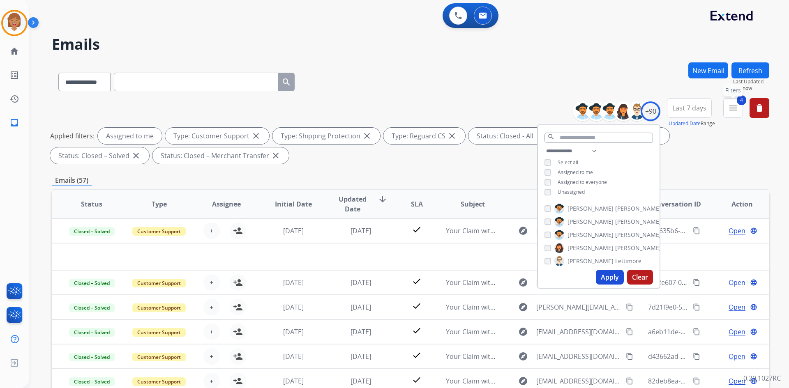
click at [649, 110] on mat-icon "menu" at bounding box center [733, 108] width 10 height 10
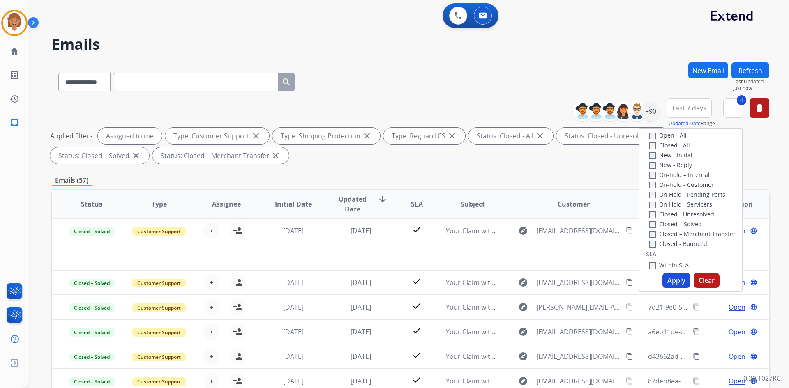
click at [649, 283] on button "Apply" at bounding box center [676, 280] width 28 height 15
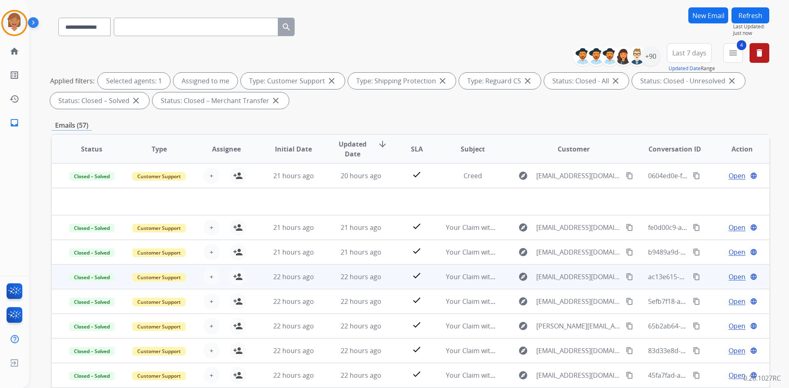
scroll to position [37, 0]
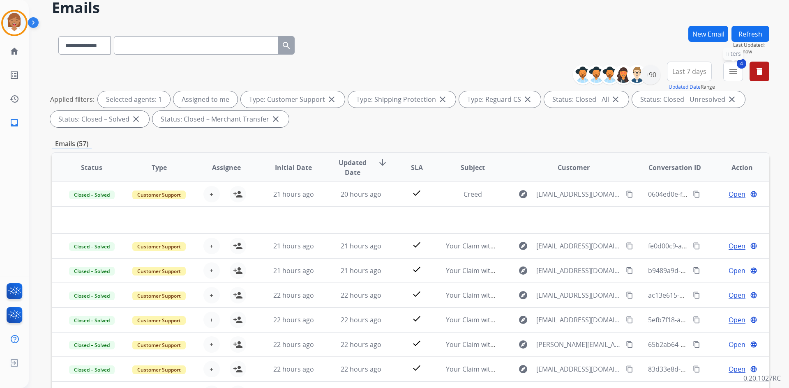
click at [649, 75] on mat-icon "menu" at bounding box center [733, 72] width 10 height 10
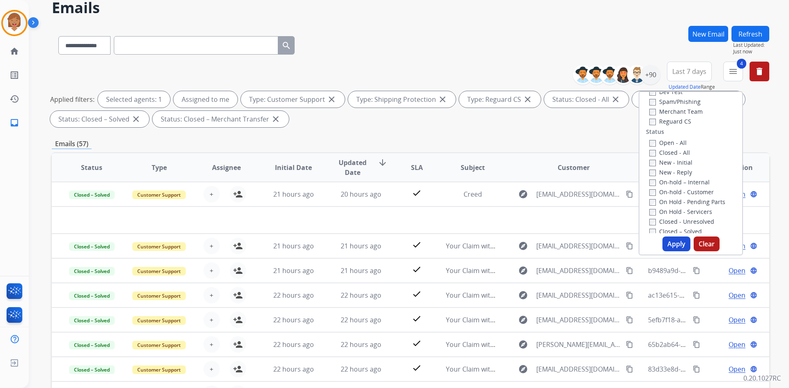
scroll to position [82, 0]
click at [649, 245] on button "Apply" at bounding box center [676, 244] width 28 height 15
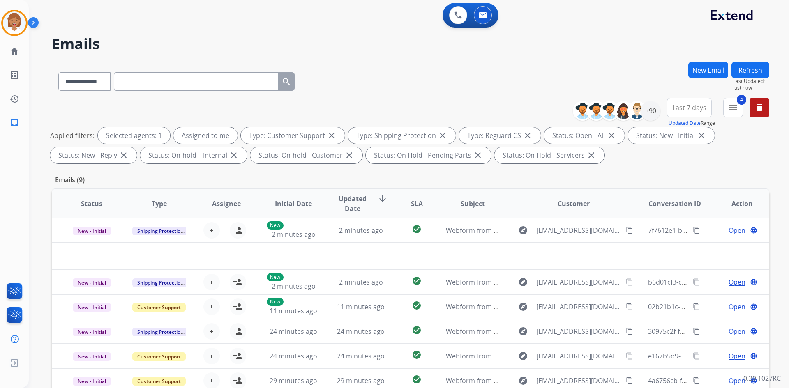
scroll to position [0, 0]
click at [649, 114] on button "4 menu Filters" at bounding box center [733, 108] width 20 height 20
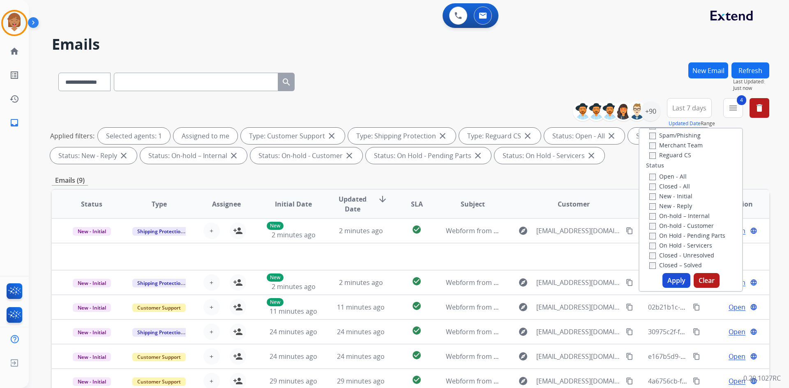
click at [649, 278] on button "Apply" at bounding box center [676, 280] width 28 height 15
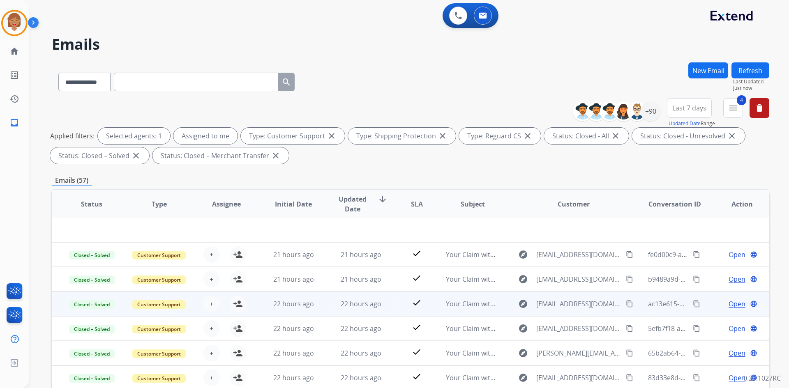
scroll to position [119, 0]
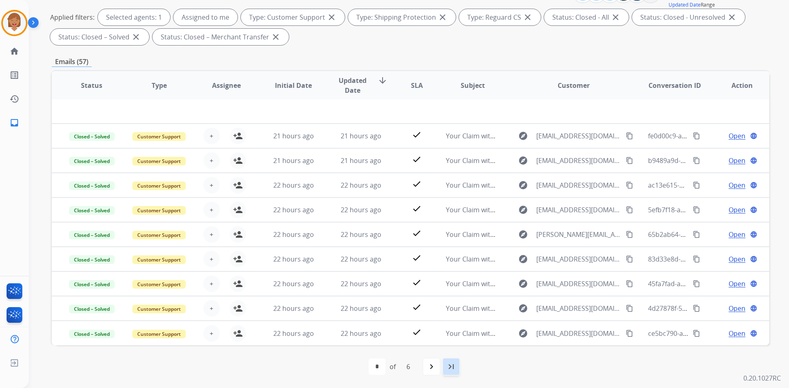
click at [444, 310] on div "last_page" at bounding box center [451, 367] width 18 height 18
select select "*"
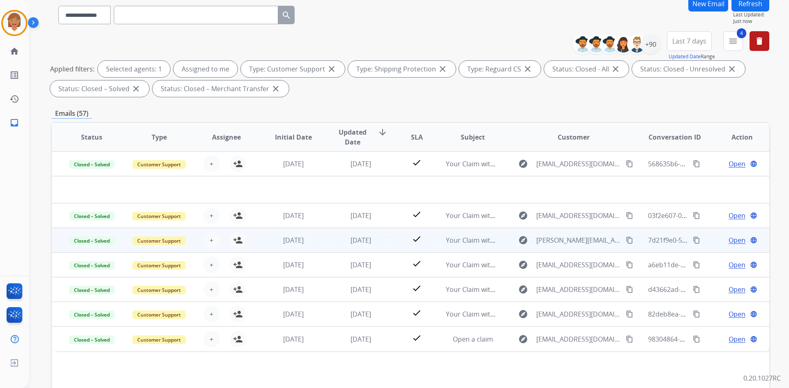
scroll to position [0, 0]
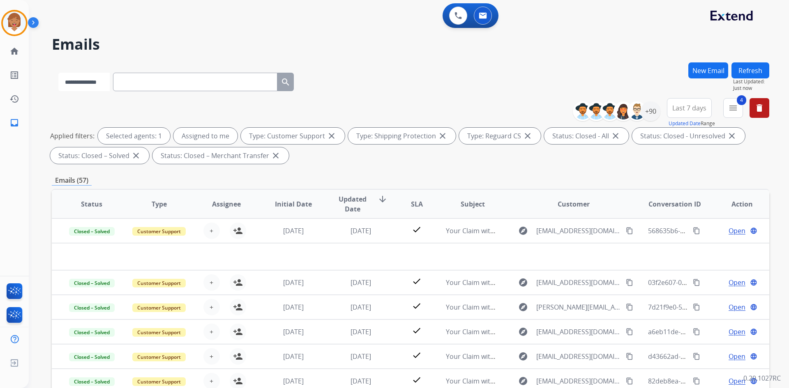
click at [94, 81] on select "**********" at bounding box center [83, 82] width 51 height 18
select select "**********"
click at [58, 73] on select "**********" at bounding box center [83, 82] width 51 height 18
click at [247, 84] on input "text" at bounding box center [196, 82] width 164 height 18
paste input "**********"
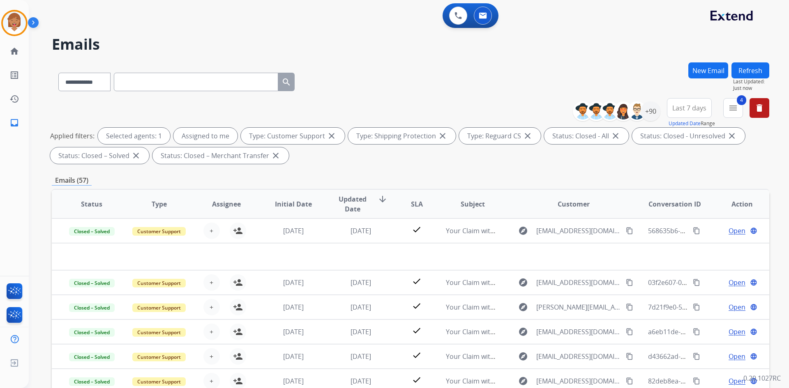
type input "**********"
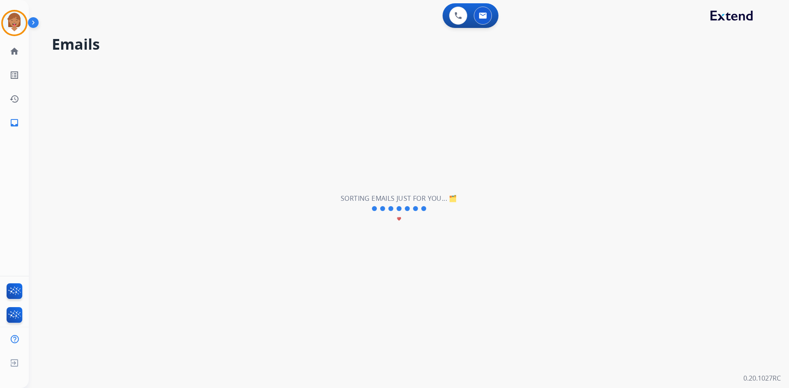
select select "*"
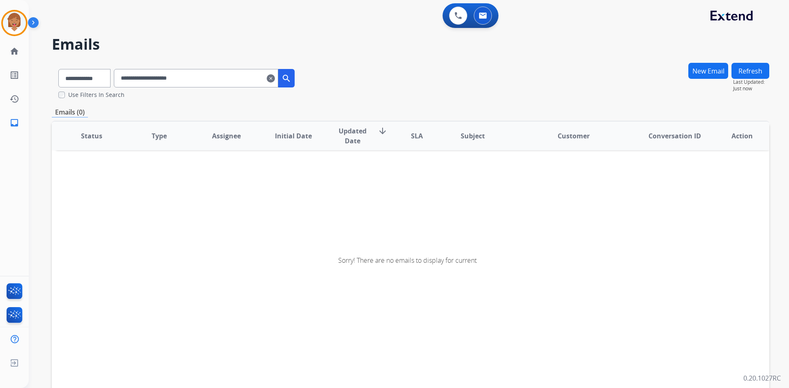
click at [249, 81] on input "**********" at bounding box center [196, 78] width 164 height 18
click at [132, 78] on input "**********" at bounding box center [196, 78] width 164 height 18
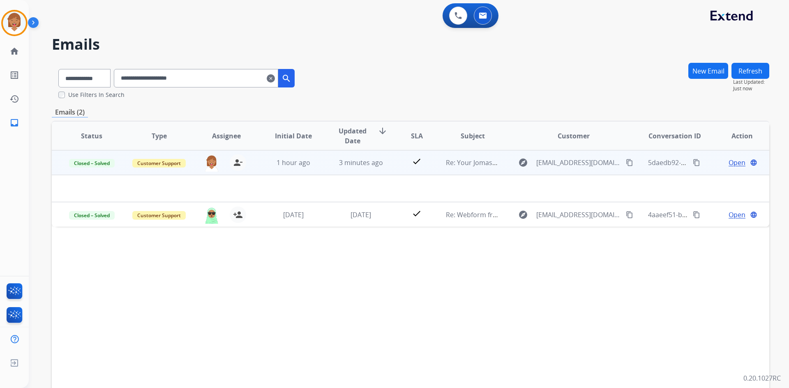
click at [649, 164] on mat-icon "content_copy" at bounding box center [695, 162] width 7 height 7
click at [649, 163] on span "Open" at bounding box center [736, 163] width 17 height 10
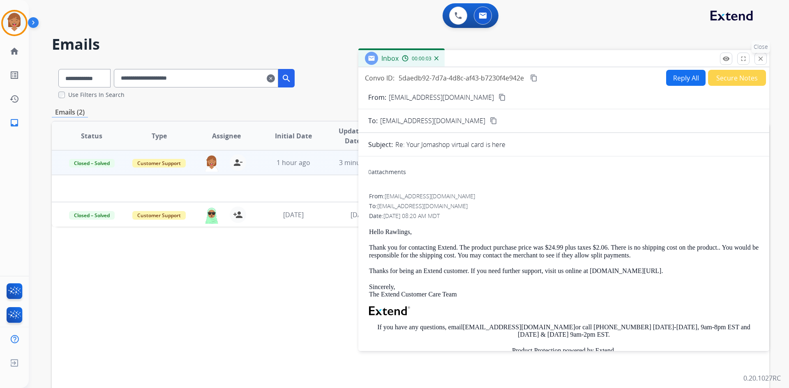
click at [649, 60] on mat-icon "close" at bounding box center [760, 58] width 7 height 7
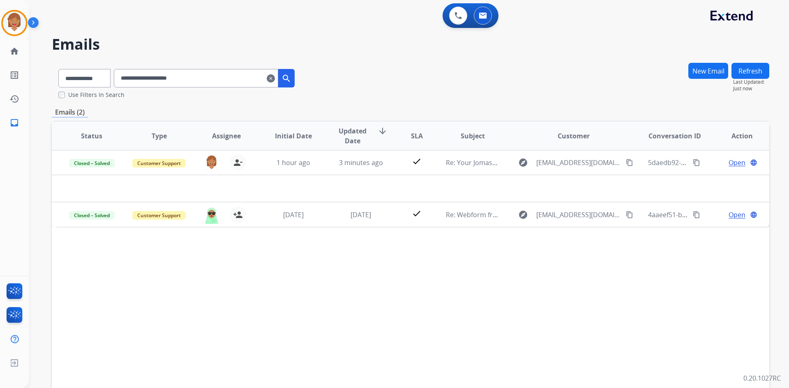
click at [364, 248] on div "Status Type Assignee Initial Date Updated Date arrow_downward SLA Subject Custo…" at bounding box center [410, 258] width 717 height 275
click at [275, 78] on mat-icon "clear" at bounding box center [271, 79] width 8 height 10
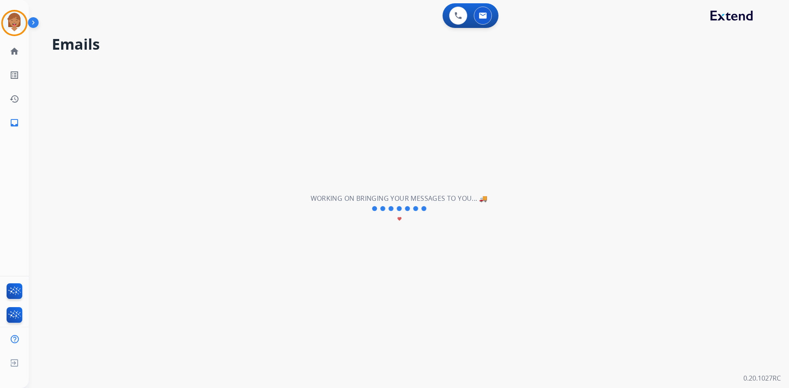
select select "**********"
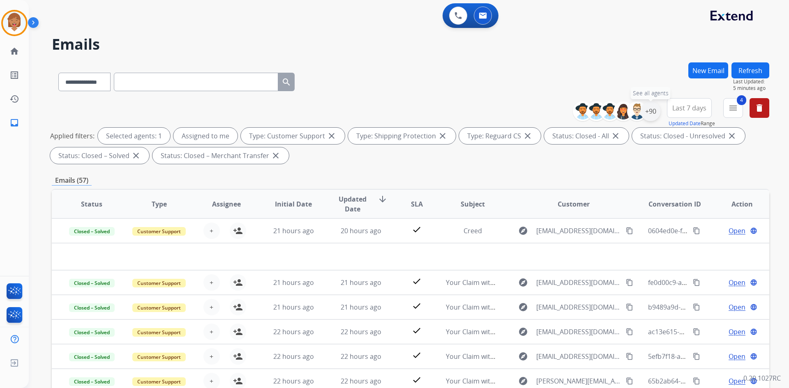
click at [649, 110] on div "+90" at bounding box center [650, 111] width 20 height 20
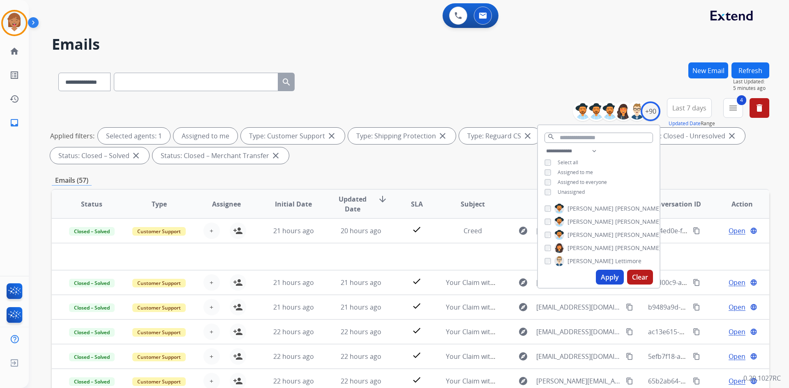
click at [606, 281] on button "Apply" at bounding box center [610, 277] width 28 height 15
click at [649, 161] on div "Applied filters: Selected agents: 1 Assigned to me Type: Customer Support close…" at bounding box center [408, 146] width 717 height 36
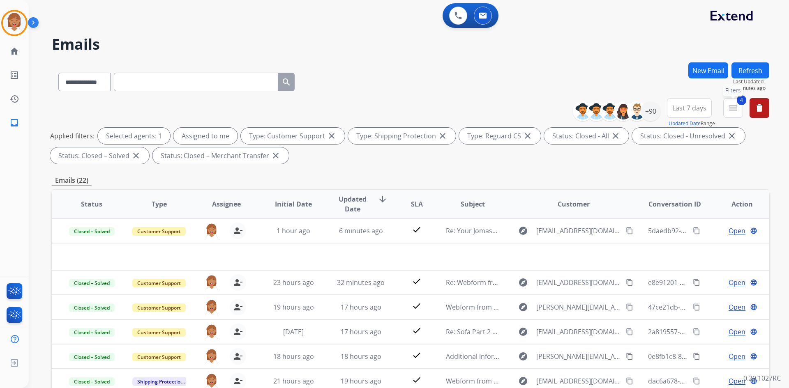
click at [649, 109] on mat-icon "menu" at bounding box center [733, 108] width 10 height 10
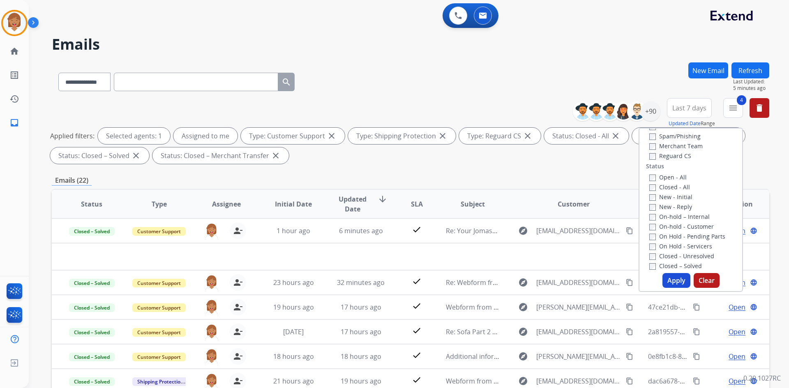
scroll to position [82, 0]
click at [649, 278] on button "Apply" at bounding box center [676, 280] width 28 height 15
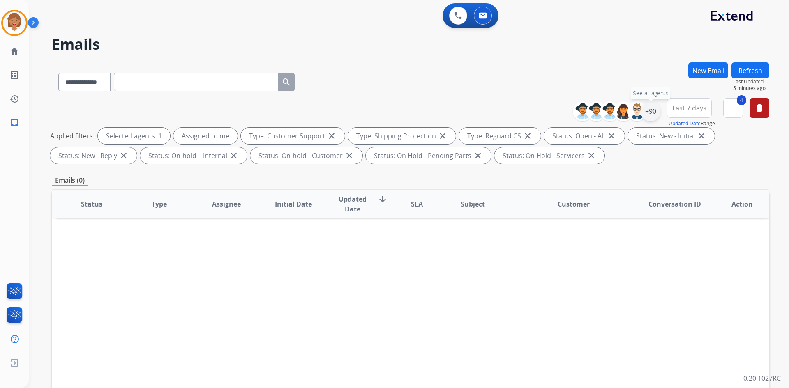
click at [649, 115] on div "+90" at bounding box center [650, 111] width 20 height 20
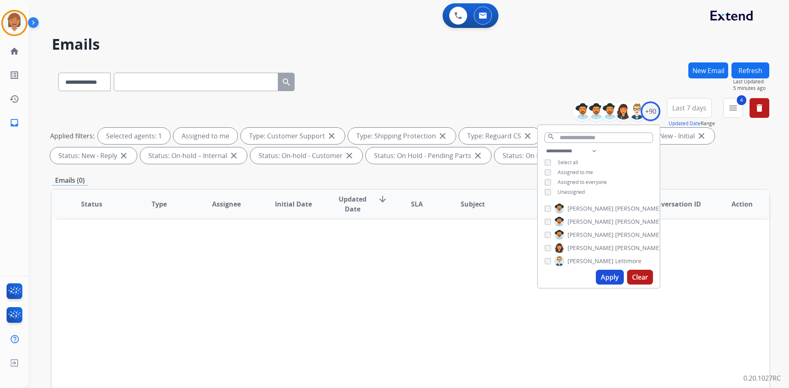
click at [607, 271] on button "Apply" at bounding box center [610, 277] width 28 height 15
click at [649, 113] on button "4 menu Filters" at bounding box center [733, 108] width 20 height 20
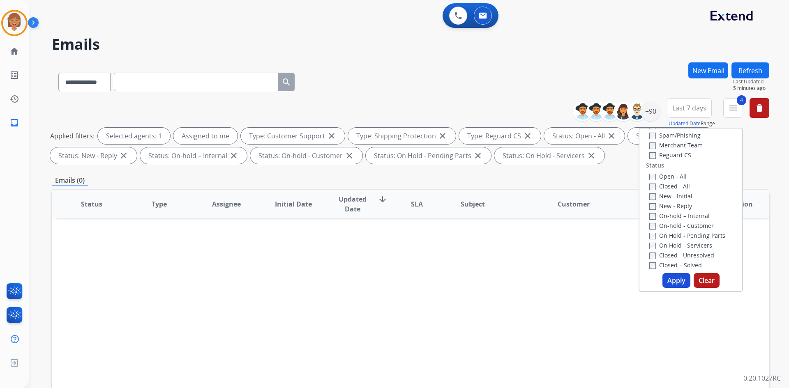
click at [649, 276] on button "Apply" at bounding box center [676, 280] width 28 height 15
